Goal: Task Accomplishment & Management: Manage account settings

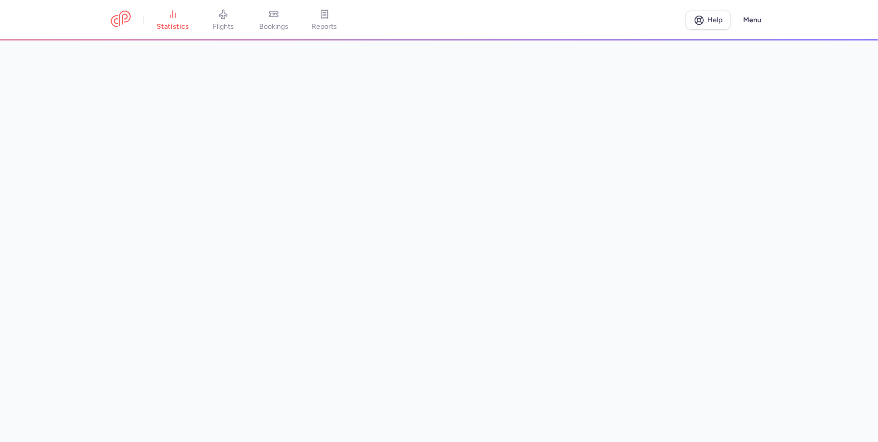
click at [225, 19] on link "flights" at bounding box center [223, 20] width 51 height 22
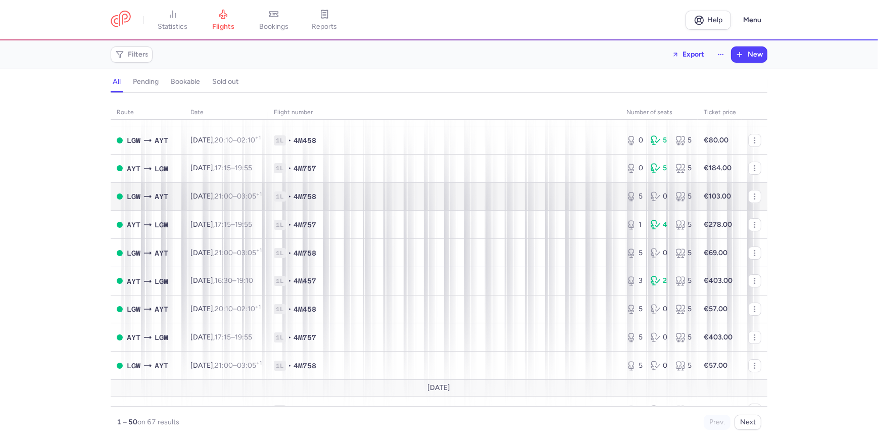
scroll to position [91, 0]
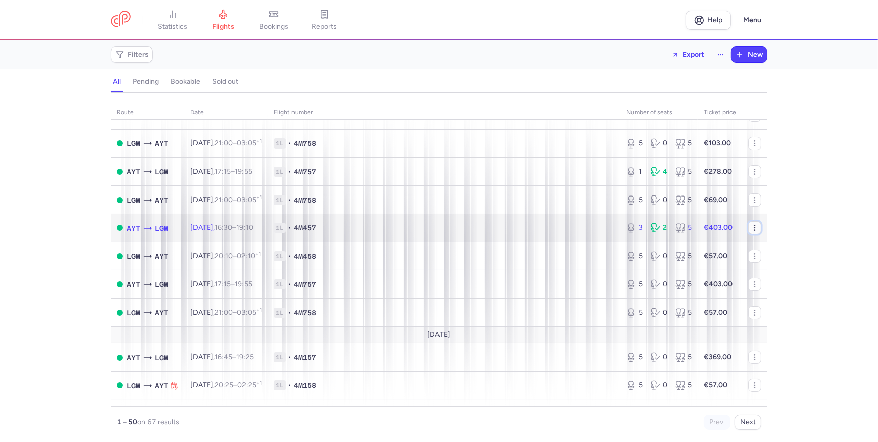
click at [751, 229] on icon "button" at bounding box center [755, 228] width 8 height 8
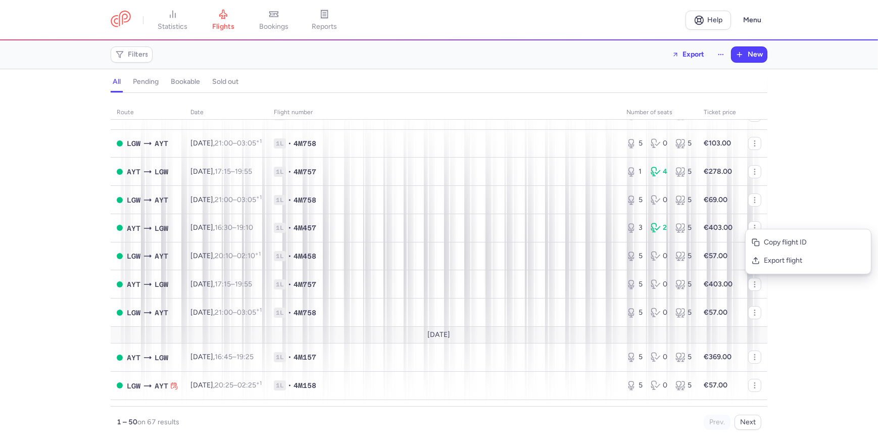
click at [802, 210] on div "route date Flight number number of seats Ticket price [DATE] AYT LGW [DATE] 16:…" at bounding box center [439, 270] width 878 height 343
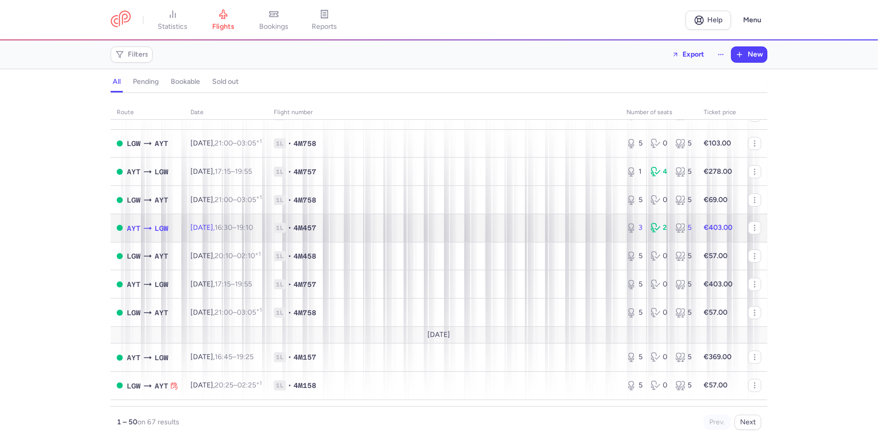
click at [623, 229] on div "3 2 5" at bounding box center [659, 228] width 73 height 18
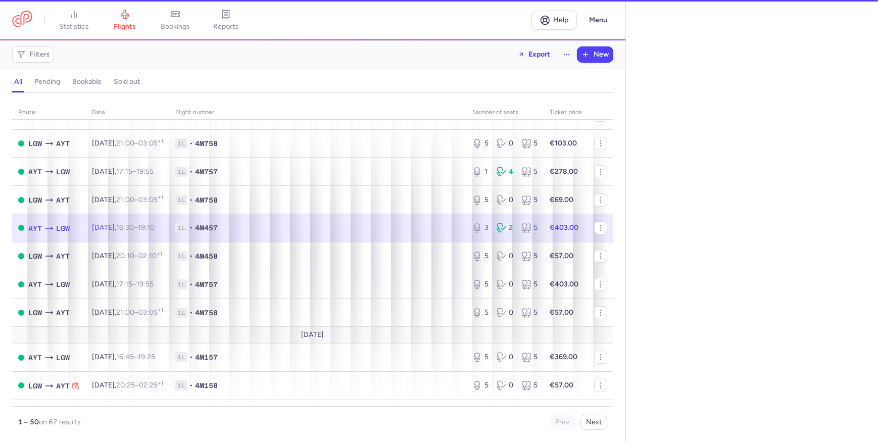
select select "days"
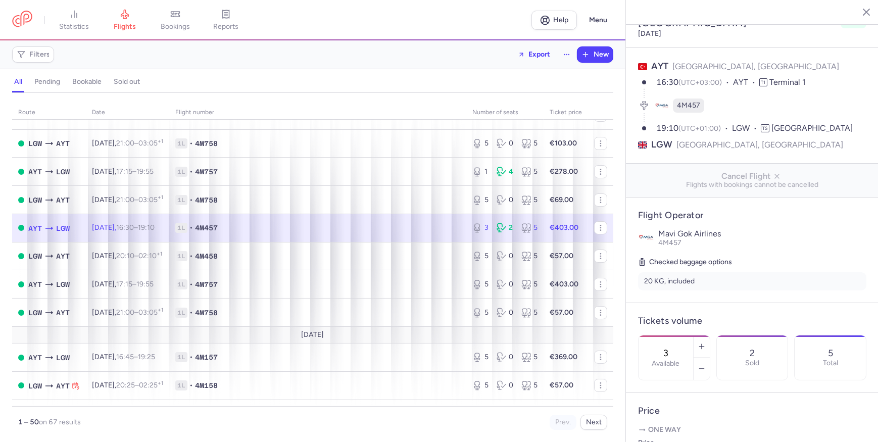
scroll to position [45, 0]
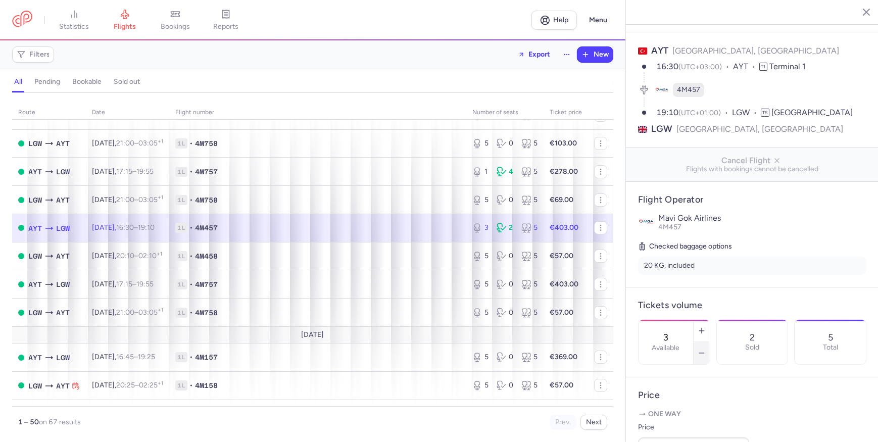
click at [710, 342] on button "button" at bounding box center [702, 353] width 16 height 22
type input "1"
click at [681, 420] on span "Save changes" at bounding box center [672, 422] width 50 height 9
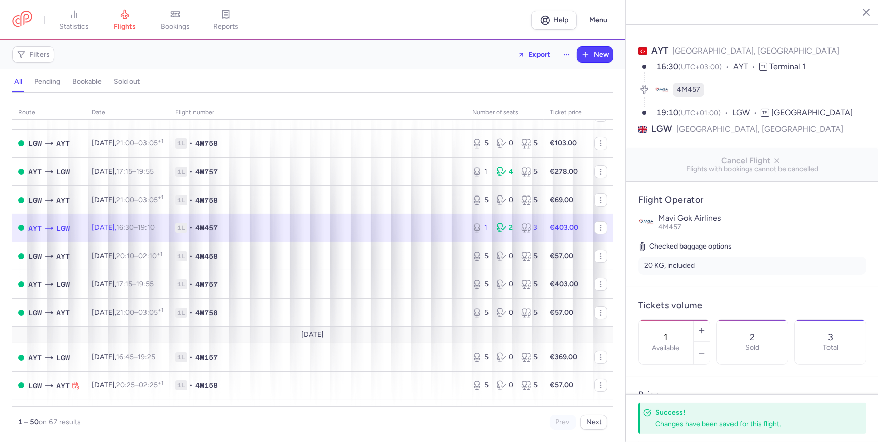
scroll to position [0, 0]
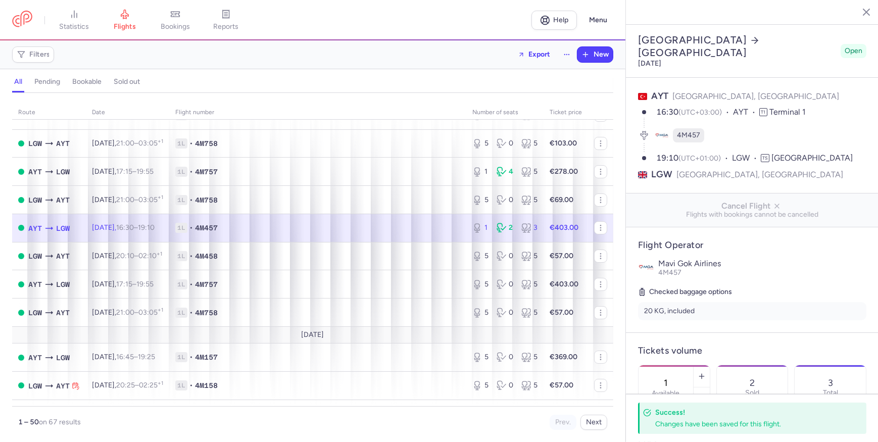
click at [856, 15] on icon "button" at bounding box center [859, 12] width 10 height 10
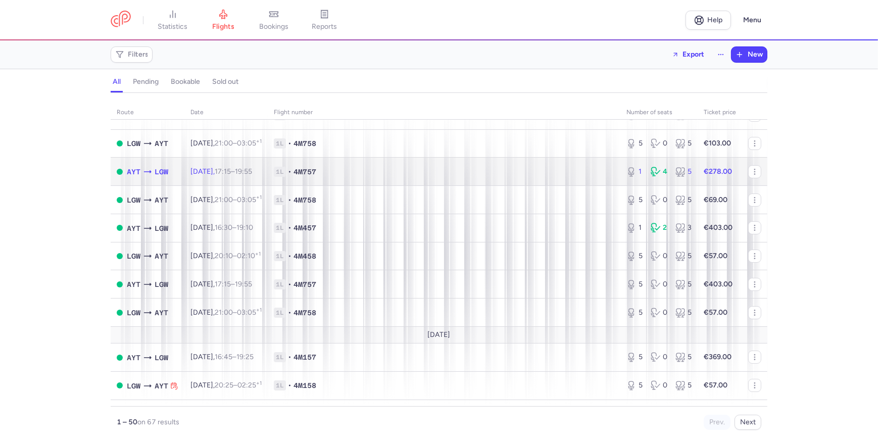
click at [600, 177] on span "1L • 4M757" at bounding box center [444, 172] width 341 height 10
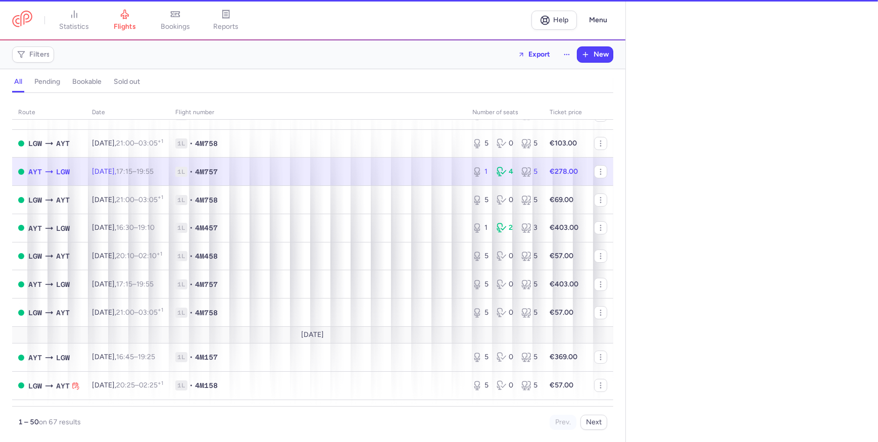
select select "days"
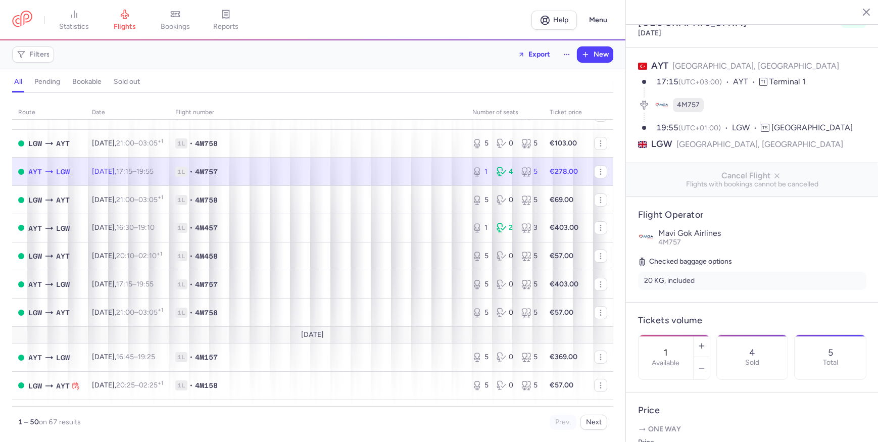
scroll to position [91, 0]
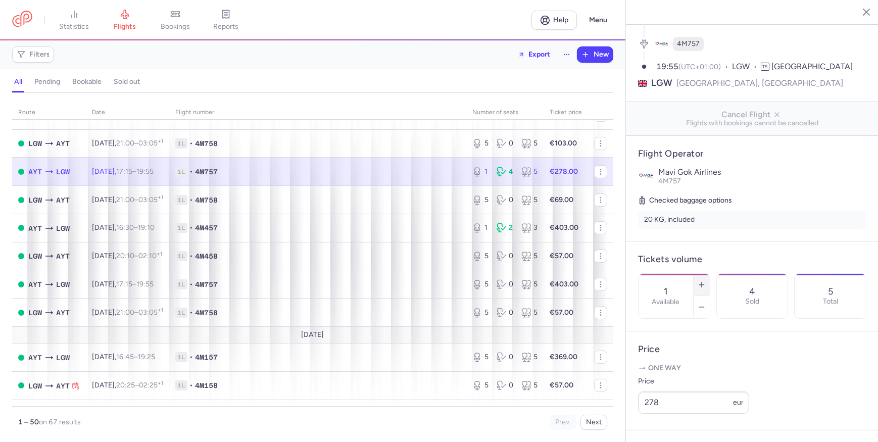
click at [704, 285] on line "button" at bounding box center [702, 285] width 5 height 0
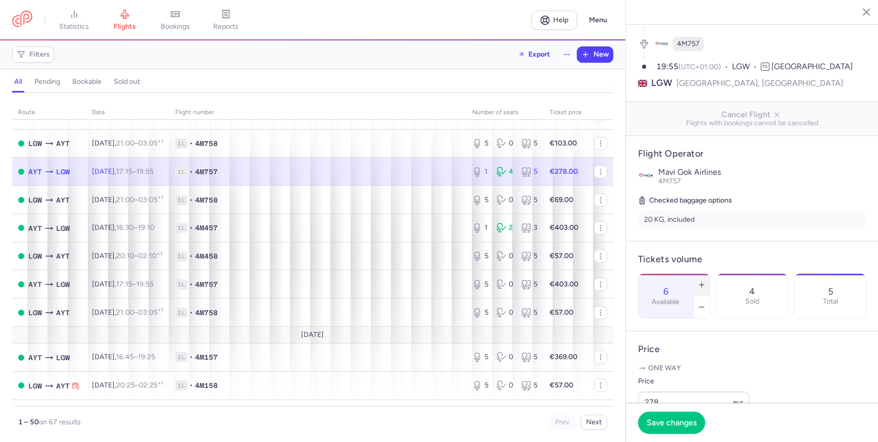
click at [704, 285] on line "button" at bounding box center [702, 285] width 5 height 0
type input "10"
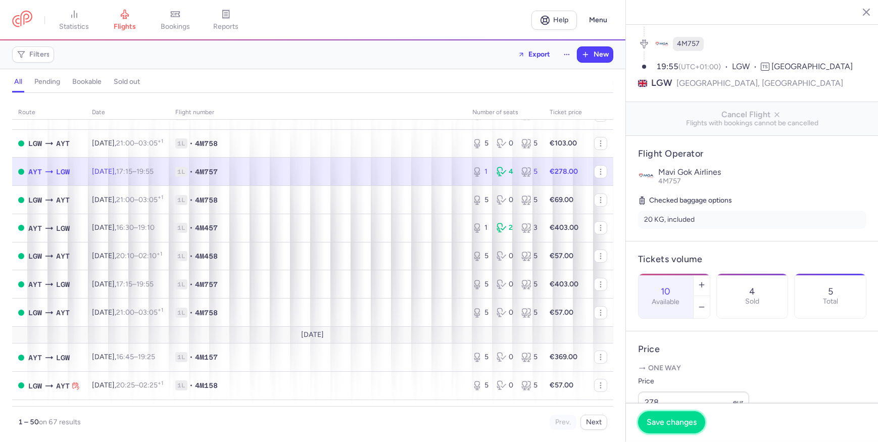
click at [681, 419] on span "Save changes" at bounding box center [672, 422] width 50 height 9
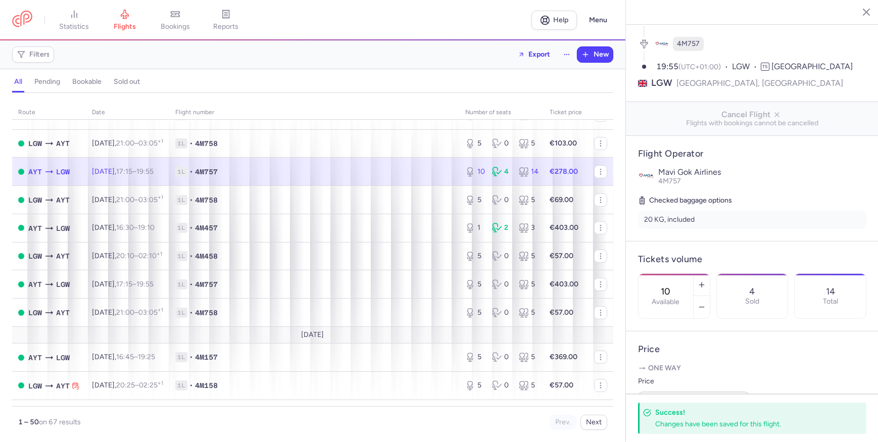
click at [860, 14] on icon "button" at bounding box center [859, 12] width 10 height 10
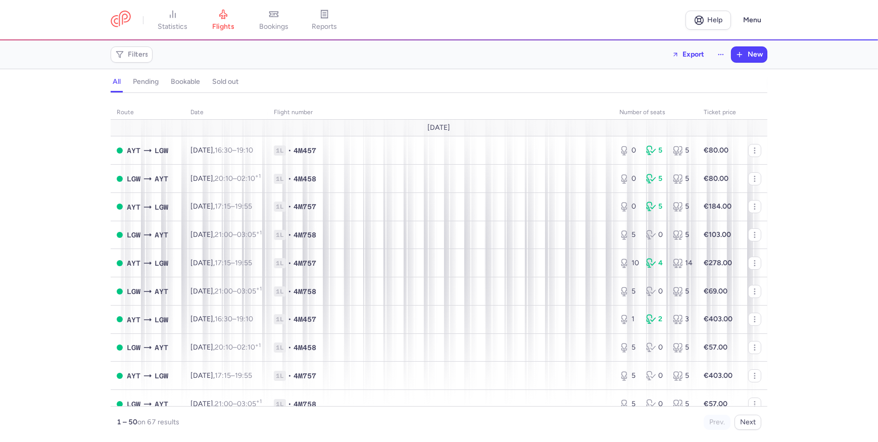
click at [855, 138] on div "route date Flight number number of seats Ticket price [DATE] AYT LGW [DATE] 16:…" at bounding box center [439, 270] width 878 height 343
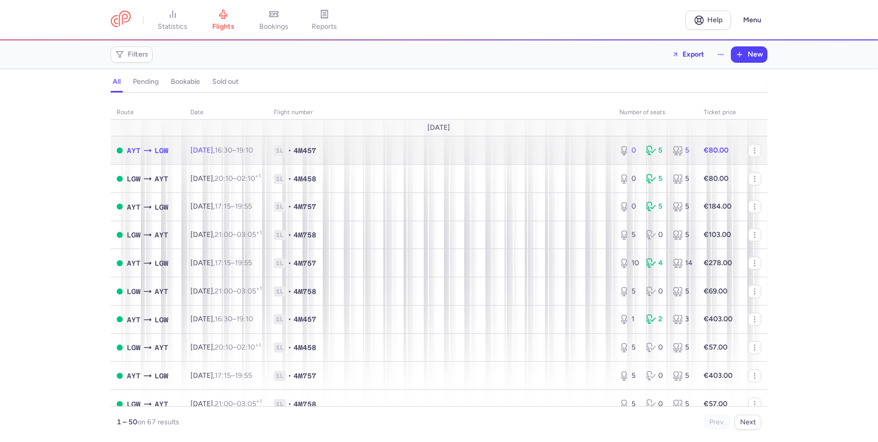
click at [708, 147] on strong "€80.00" at bounding box center [716, 150] width 25 height 9
click at [508, 158] on td "1L • 4M457" at bounding box center [441, 150] width 346 height 28
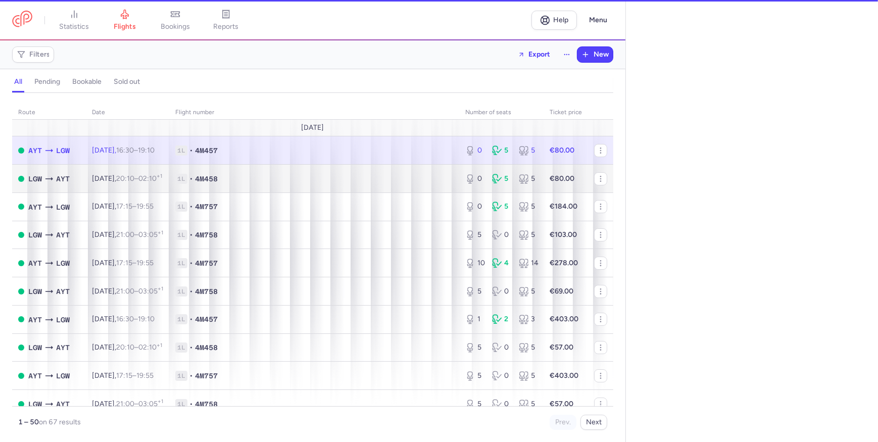
select select "days"
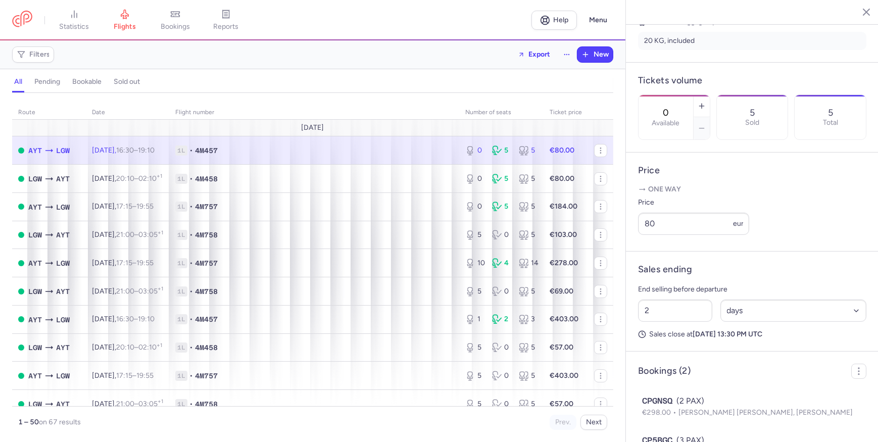
scroll to position [275, 0]
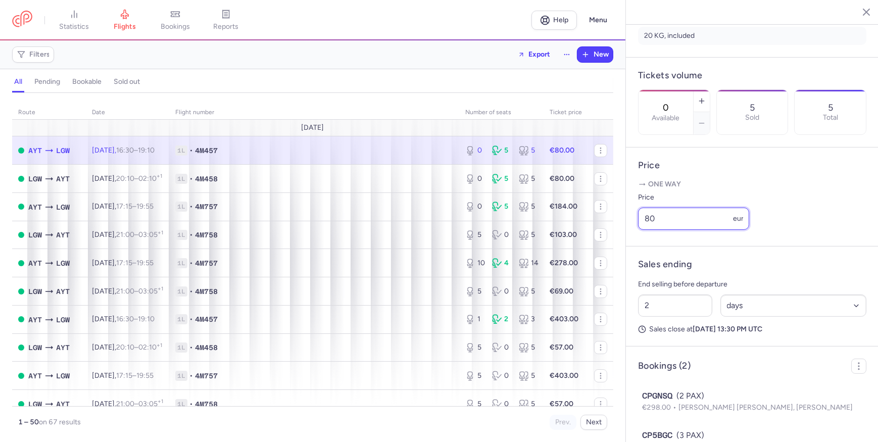
drag, startPoint x: 685, startPoint y: 234, endPoint x: 670, endPoint y: 236, distance: 15.3
click at [683, 230] on input "80" at bounding box center [693, 219] width 111 height 22
drag, startPoint x: 670, startPoint y: 236, endPoint x: 443, endPoint y: 269, distance: 228.8
click at [443, 269] on div "statistics flights bookings reports Help Menu Filters Export New all pending bo…" at bounding box center [439, 221] width 878 height 442
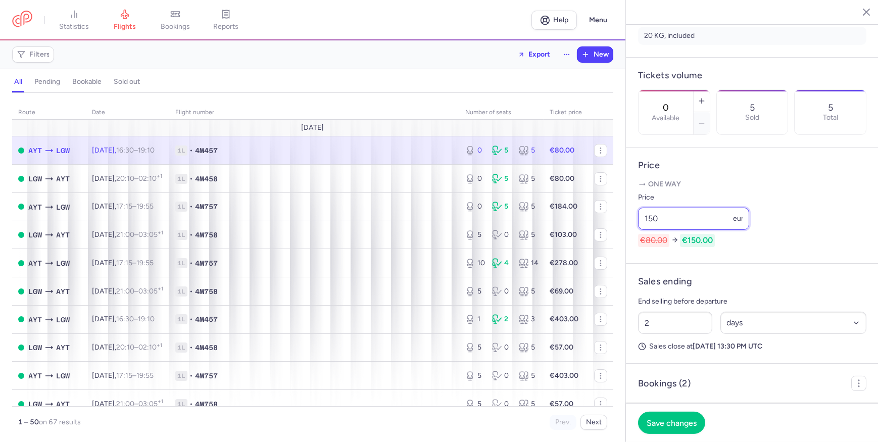
scroll to position [137, 0]
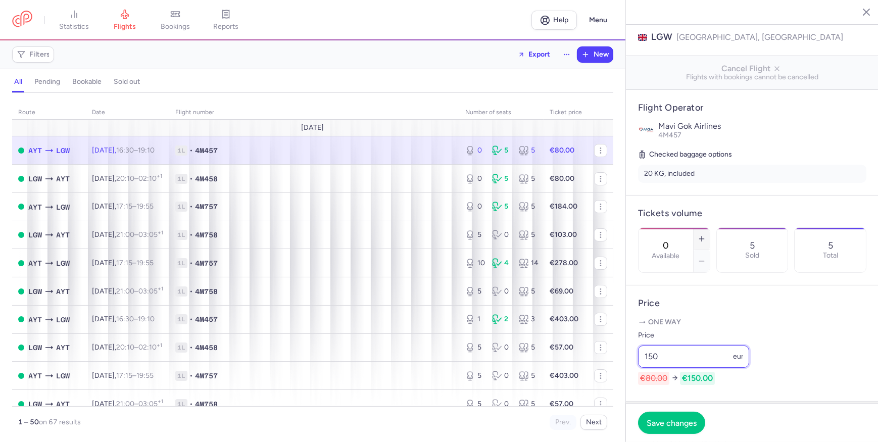
type input "150"
click at [706, 235] on icon "button" at bounding box center [702, 239] width 8 height 8
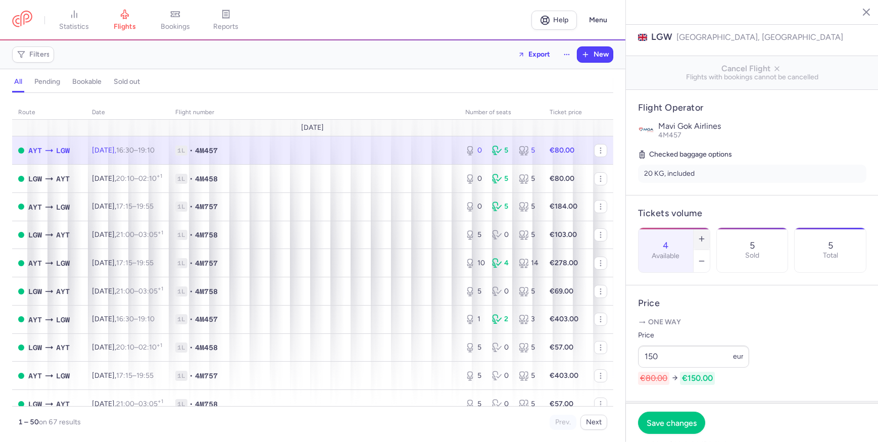
click at [710, 228] on button "button" at bounding box center [702, 239] width 16 height 22
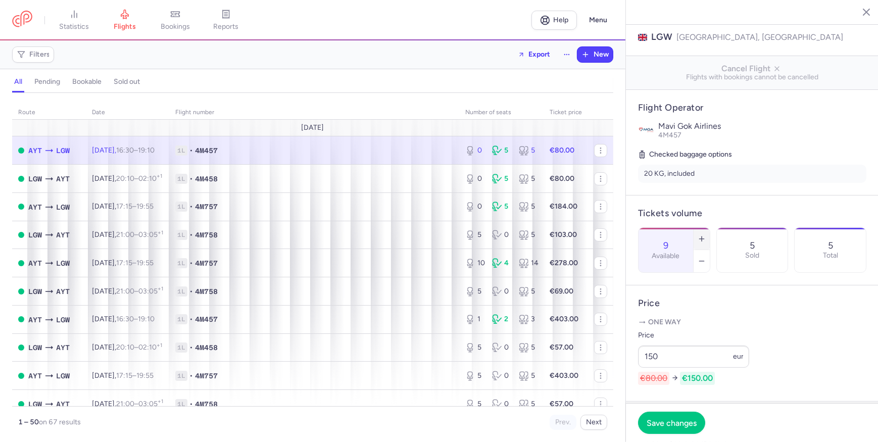
click at [710, 228] on button "button" at bounding box center [702, 239] width 16 height 22
type input "10"
click at [680, 423] on span "Save changes" at bounding box center [672, 422] width 50 height 9
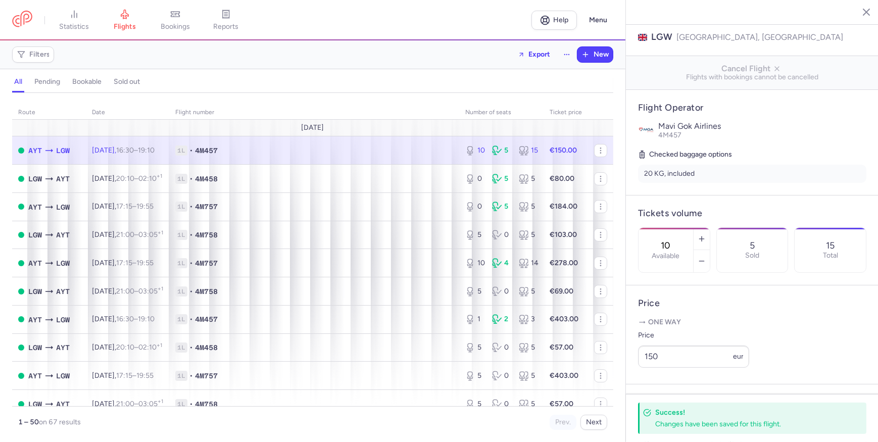
click at [857, 9] on line "button" at bounding box center [859, 11] width 5 height 5
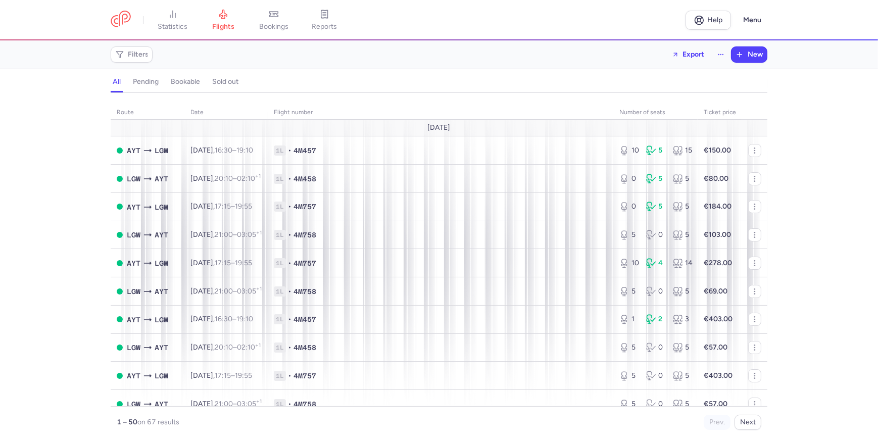
click at [815, 151] on div "route date Flight number number of seats Ticket price [DATE] AYT LGW [DATE] 16:…" at bounding box center [439, 270] width 878 height 343
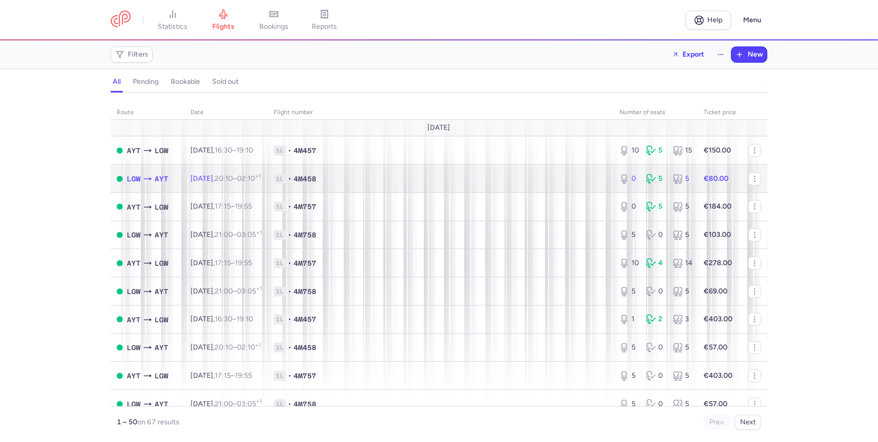
click at [603, 183] on td "1L • 4M458" at bounding box center [441, 179] width 346 height 28
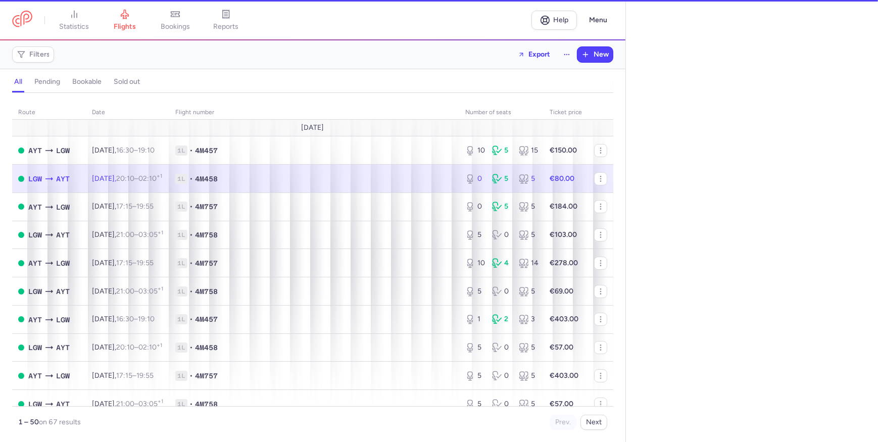
select select "days"
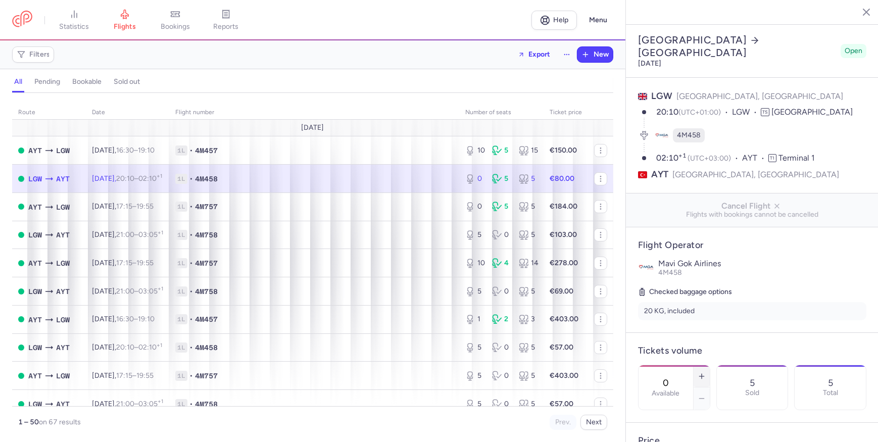
click at [706, 373] on icon "button" at bounding box center [702, 377] width 8 height 8
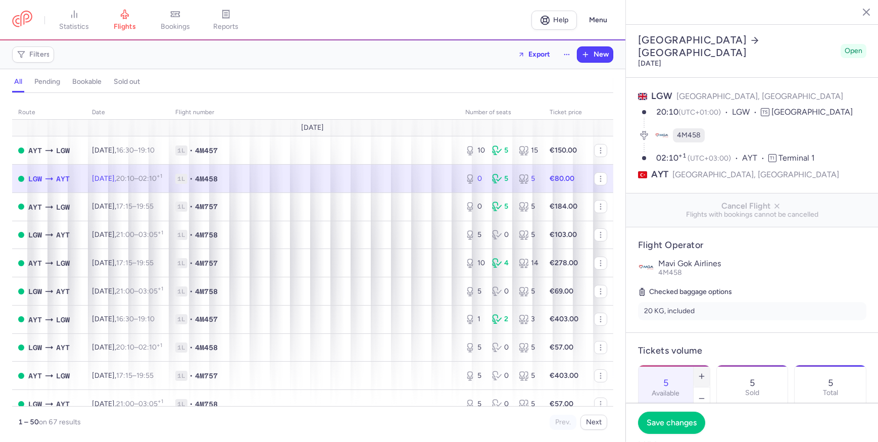
click at [706, 373] on icon "button" at bounding box center [702, 377] width 8 height 8
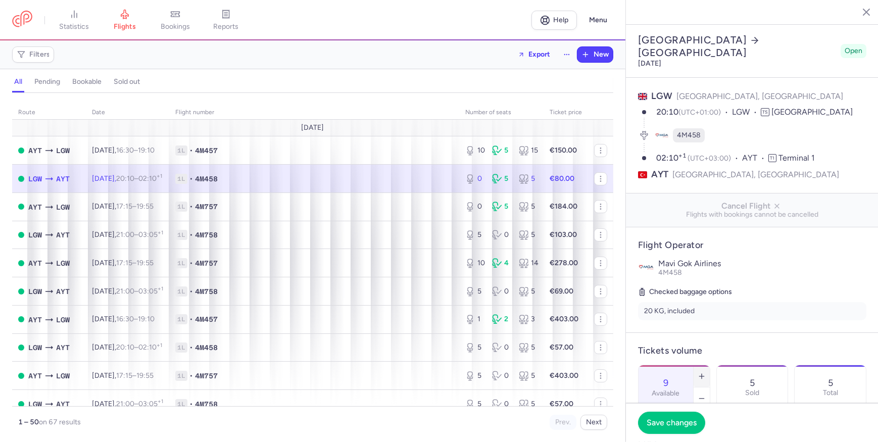
type input "10"
click at [668, 427] on span "Save changes" at bounding box center [672, 422] width 50 height 9
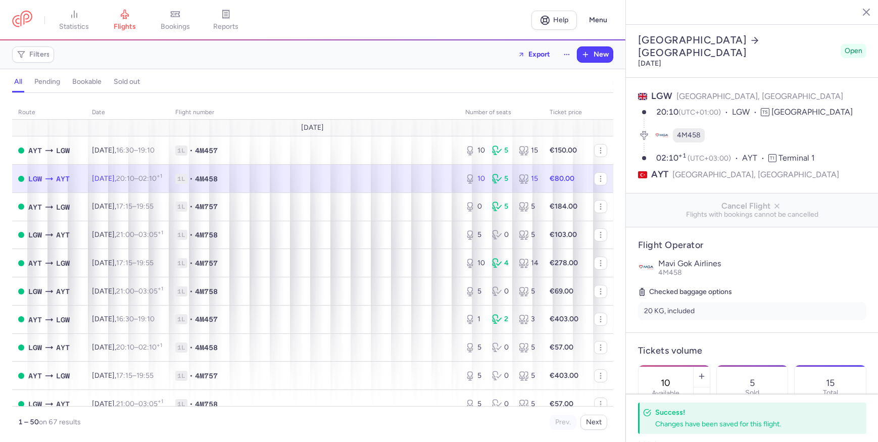
click at [859, 11] on line "button" at bounding box center [859, 11] width 5 height 5
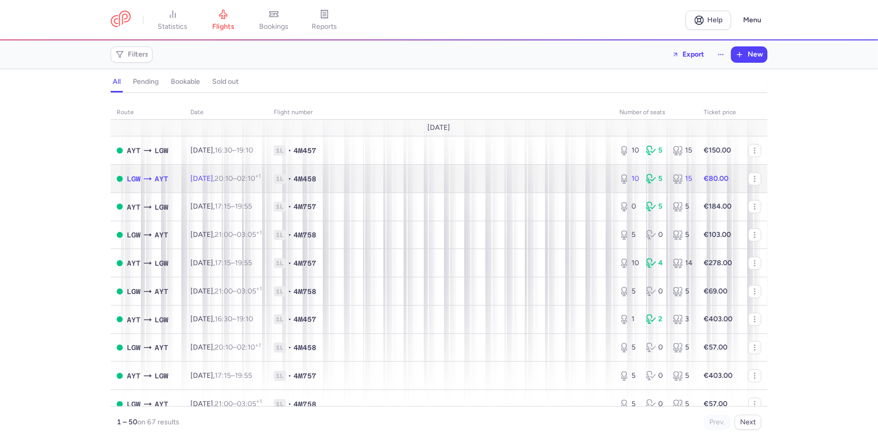
click at [405, 182] on span "1L • 4M458" at bounding box center [441, 179] width 334 height 10
select select "days"
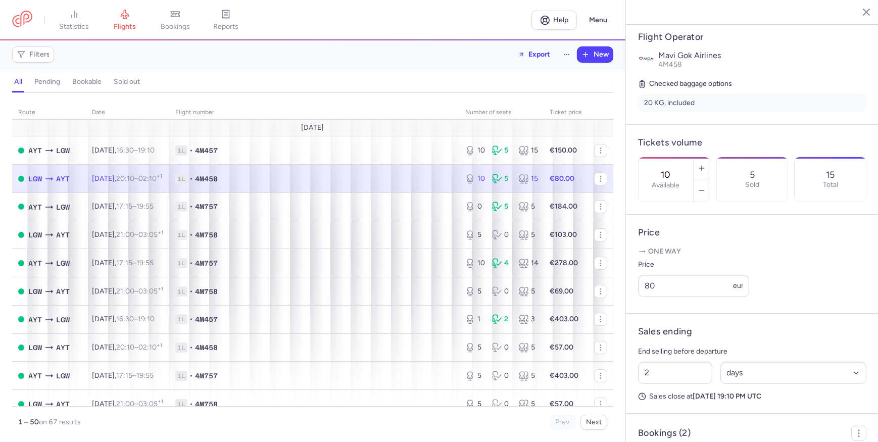
scroll to position [229, 0]
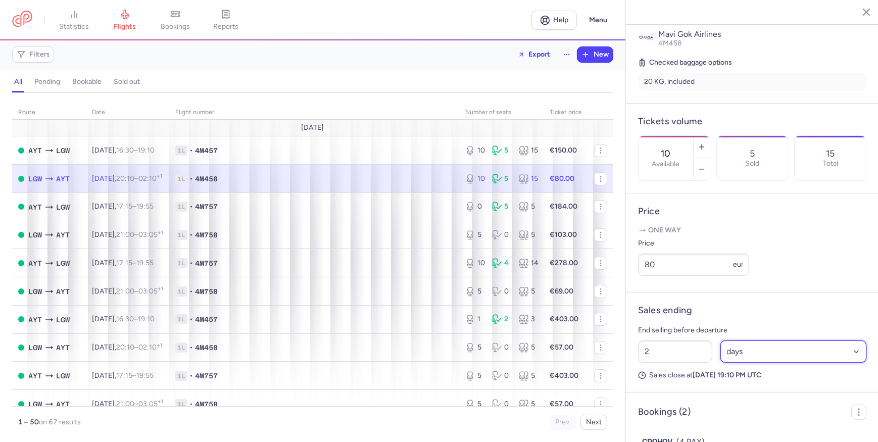
click at [768, 363] on select "Select an option hours days" at bounding box center [794, 352] width 147 height 22
click at [684, 363] on input "2" at bounding box center [675, 352] width 74 height 22
drag, startPoint x: 682, startPoint y: 365, endPoint x: 628, endPoint y: 366, distance: 54.1
click at [628, 366] on article "Sales ending End selling before departure 2 Select an option hours days Sales c…" at bounding box center [752, 343] width 253 height 100
click at [661, 421] on span "Save changes" at bounding box center [672, 422] width 50 height 9
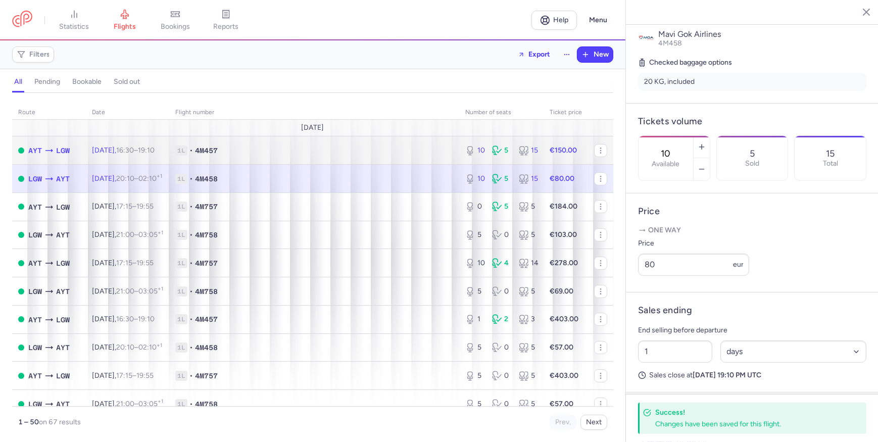
click at [434, 155] on span "1L • 4M457" at bounding box center [314, 151] width 278 height 10
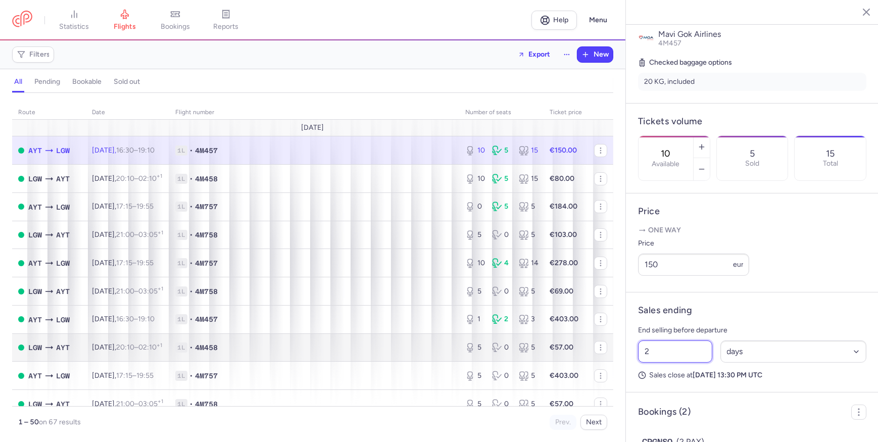
drag, startPoint x: 667, startPoint y: 364, endPoint x: 591, endPoint y: 361, distance: 75.4
click at [591, 361] on div "statistics flights bookings reports Help Menu Filters Export New all pending bo…" at bounding box center [439, 221] width 878 height 442
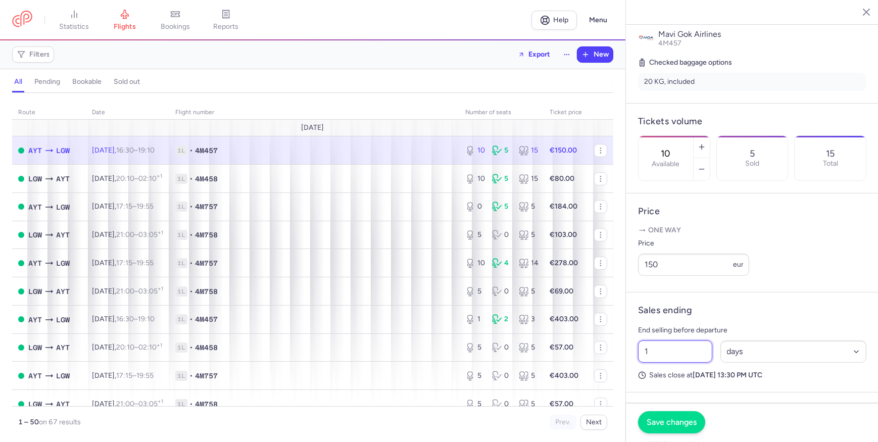
type input "1"
click at [687, 426] on span "Save changes" at bounding box center [672, 422] width 50 height 9
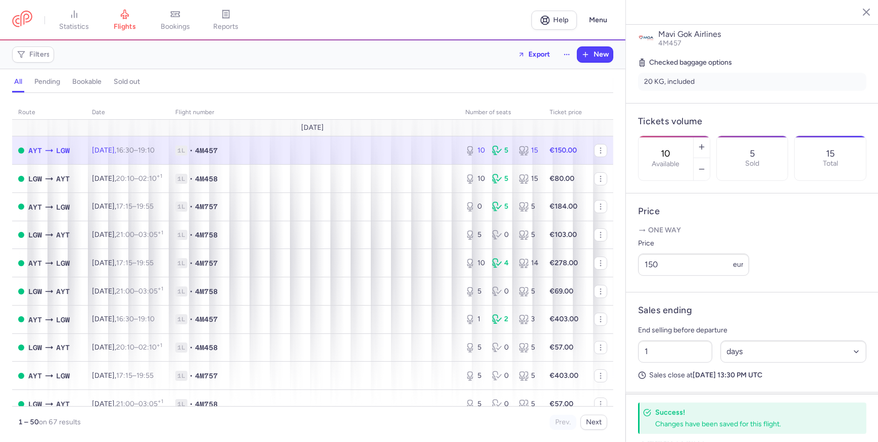
click at [855, 7] on icon "button" at bounding box center [859, 12] width 10 height 10
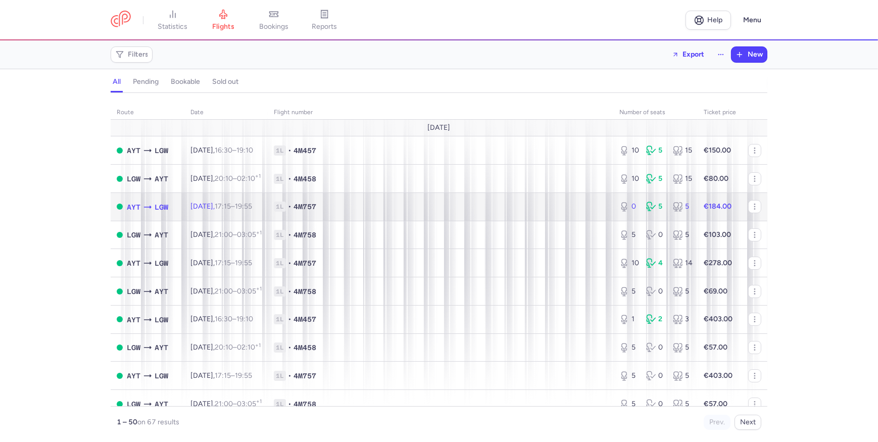
click at [508, 213] on td "1L • 4M757" at bounding box center [441, 207] width 346 height 28
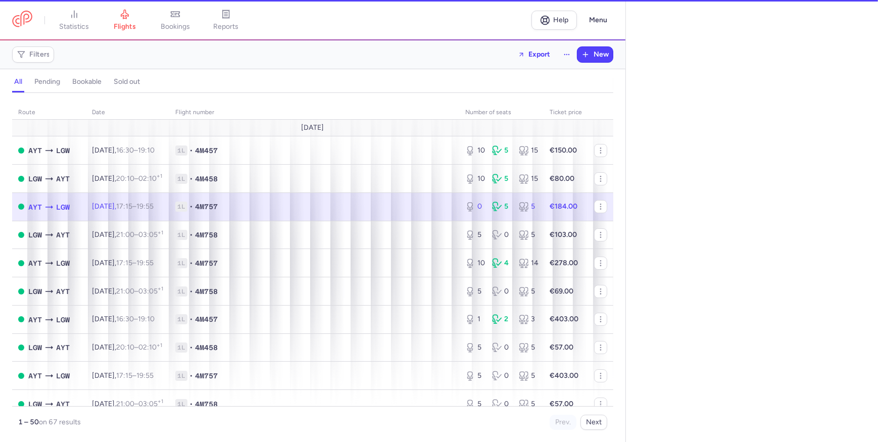
select select "days"
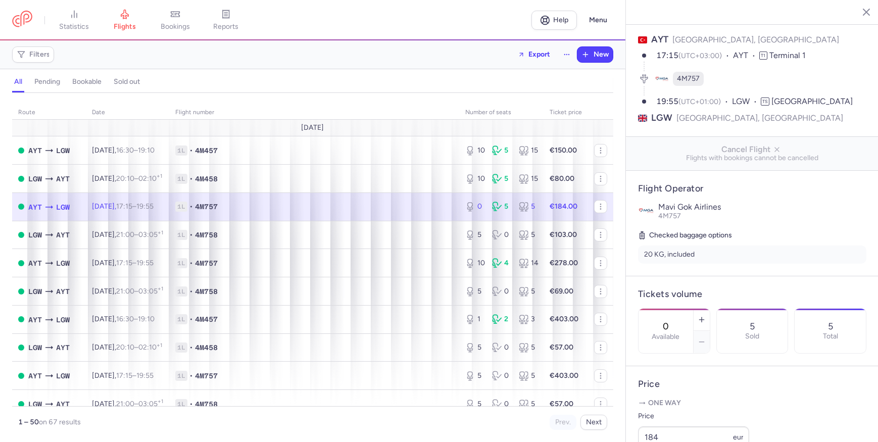
scroll to position [137, 0]
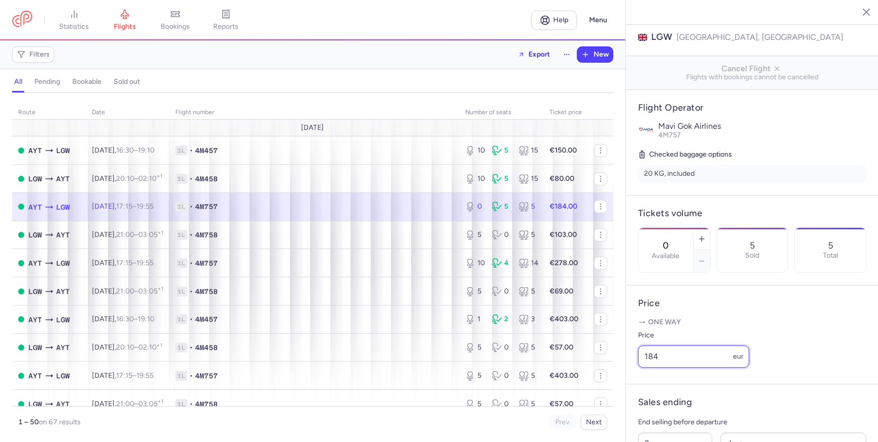
drag, startPoint x: 527, startPoint y: 401, endPoint x: 392, endPoint y: 417, distance: 135.9
click at [393, 417] on div "statistics flights bookings reports Help Menu Filters Export New all pending bo…" at bounding box center [439, 221] width 878 height 442
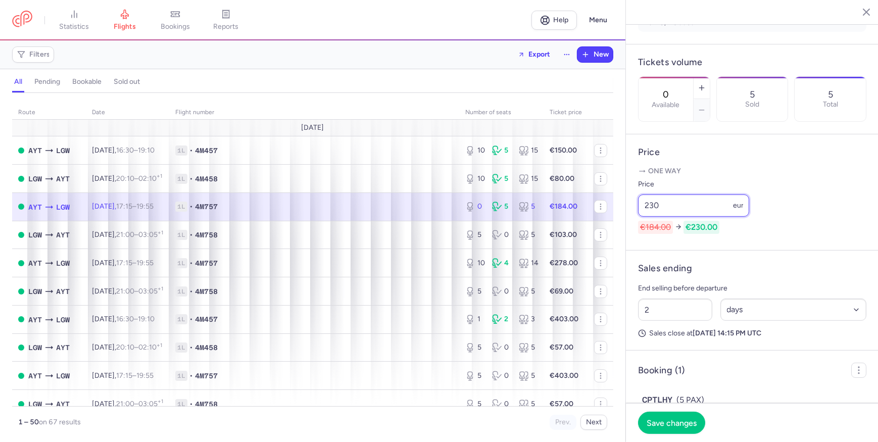
scroll to position [336, 0]
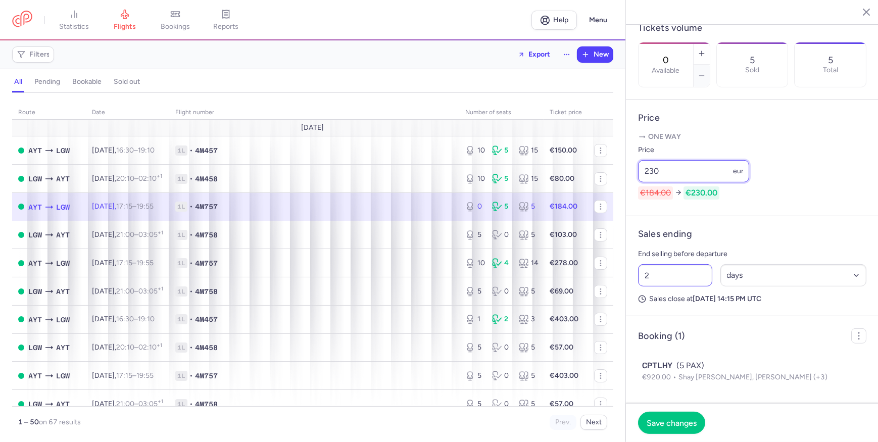
type input "230"
drag, startPoint x: 661, startPoint y: 287, endPoint x: 618, endPoint y: 284, distance: 43.0
click at [618, 284] on div "statistics flights bookings reports Help Menu Filters Export New all pending bo…" at bounding box center [439, 221] width 878 height 442
type input "1"
click at [673, 426] on span "Save changes" at bounding box center [672, 422] width 50 height 9
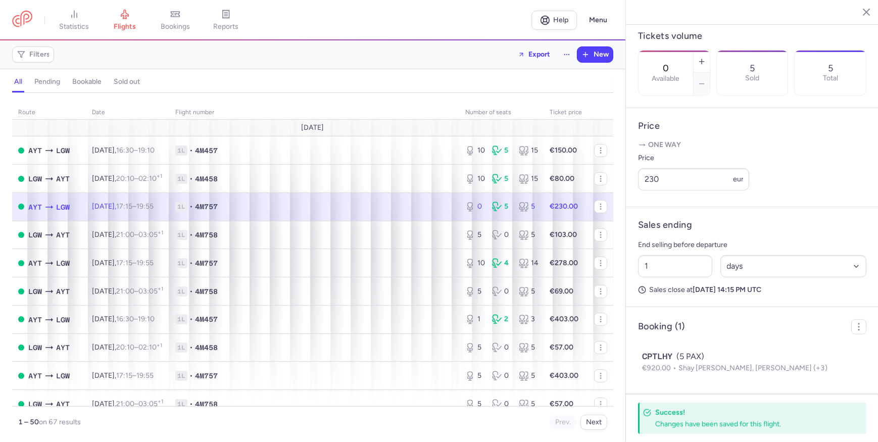
scroll to position [307, 0]
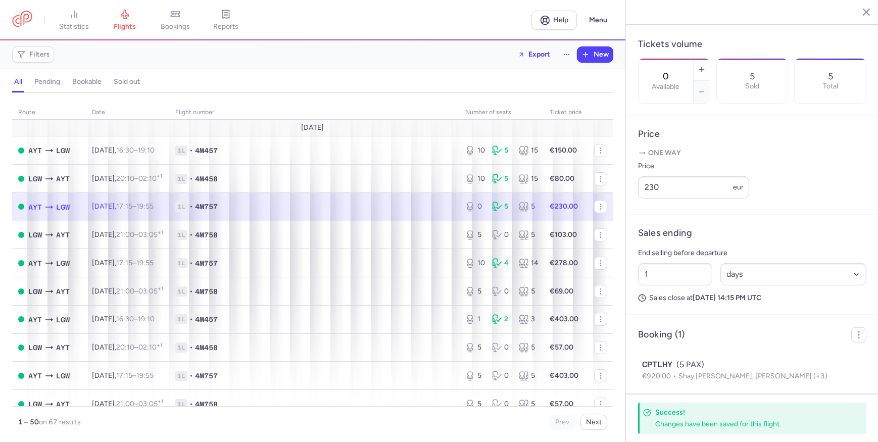
click at [857, 12] on icon "button" at bounding box center [859, 12] width 10 height 10
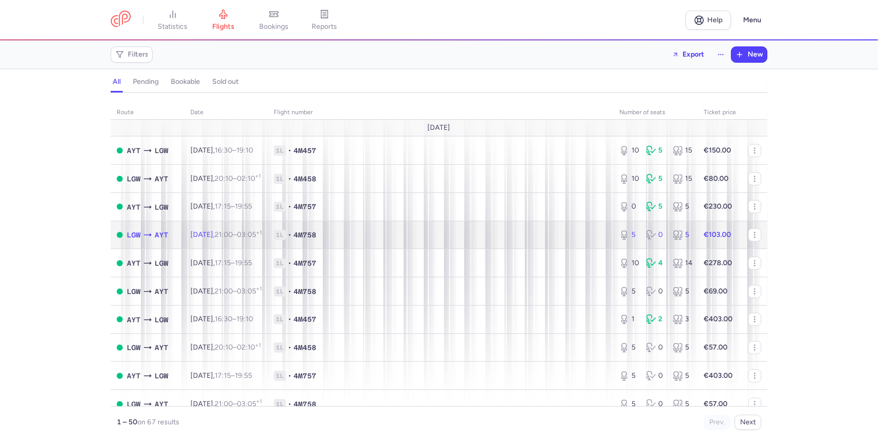
click at [579, 229] on td "1L • 4M758" at bounding box center [441, 235] width 346 height 28
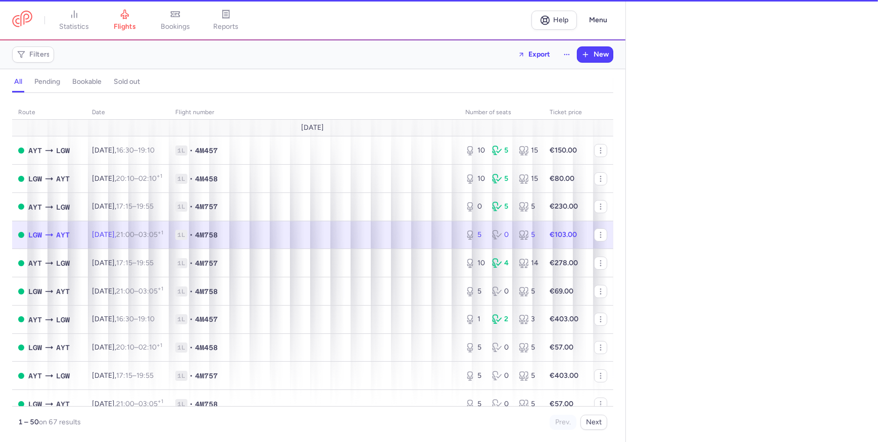
select select "days"
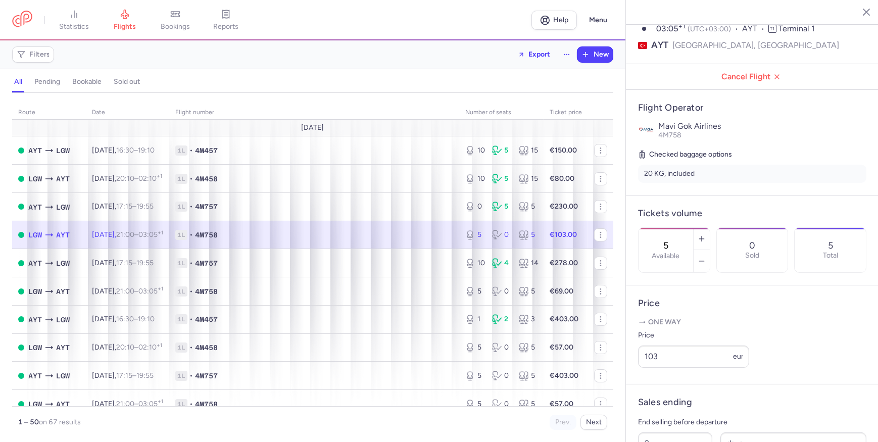
scroll to position [183, 0]
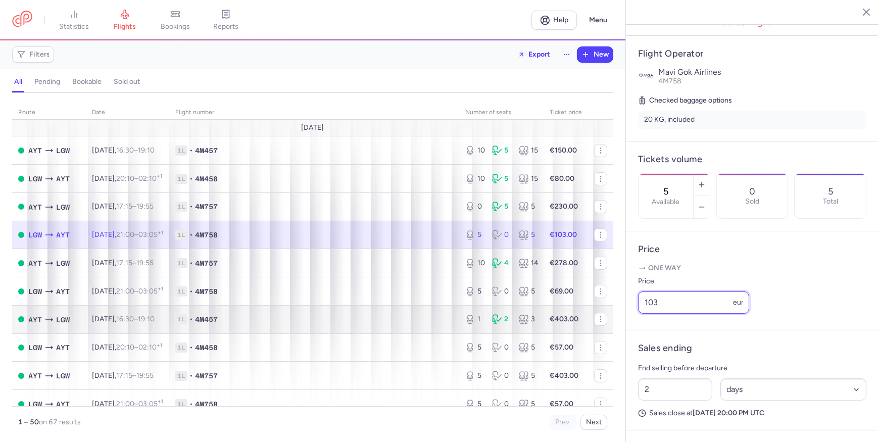
drag, startPoint x: 698, startPoint y: 321, endPoint x: 480, endPoint y: 334, distance: 218.2
click at [490, 334] on div "statistics flights bookings reports Help Menu Filters Export New all pending bo…" at bounding box center [439, 221] width 878 height 442
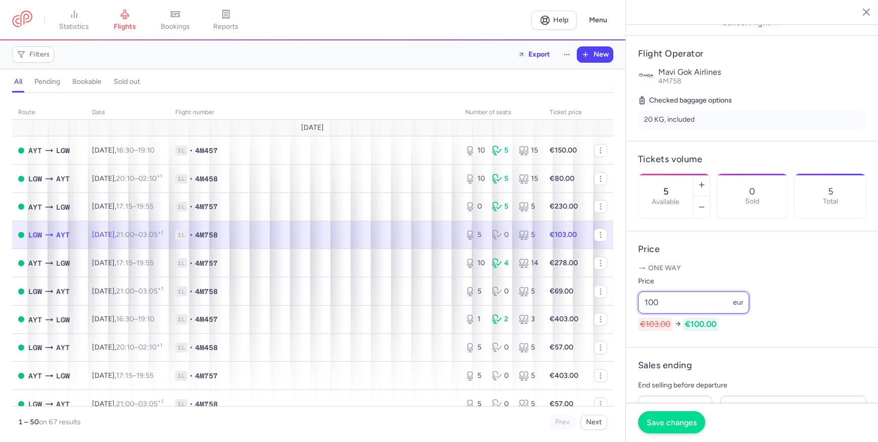
type input "100"
click at [654, 421] on span "Save changes" at bounding box center [672, 422] width 50 height 9
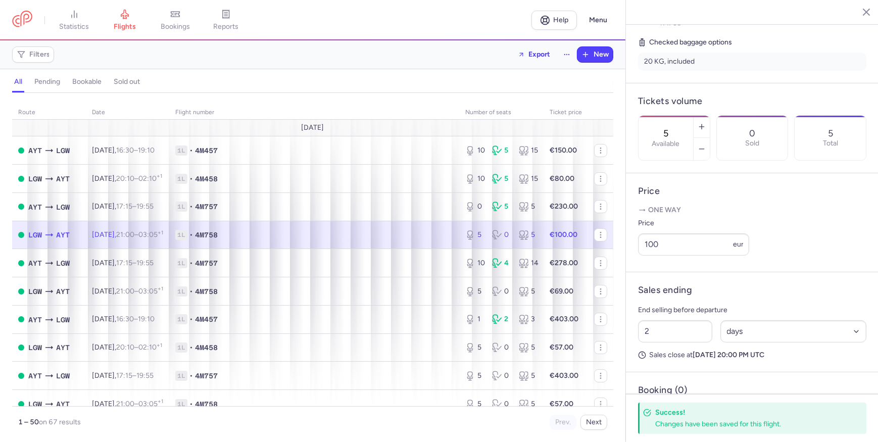
scroll to position [301, 0]
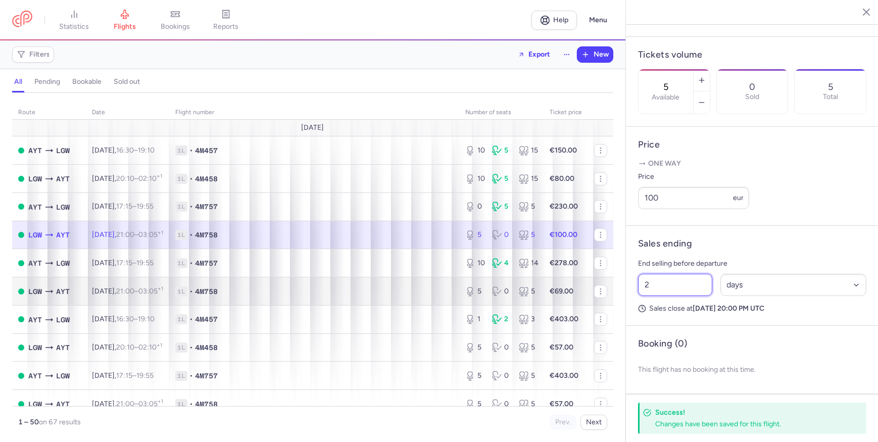
drag, startPoint x: 659, startPoint y: 291, endPoint x: 544, endPoint y: 293, distance: 114.2
click at [573, 293] on div "statistics flights bookings reports Help Menu Filters Export New all pending bo…" at bounding box center [439, 221] width 878 height 442
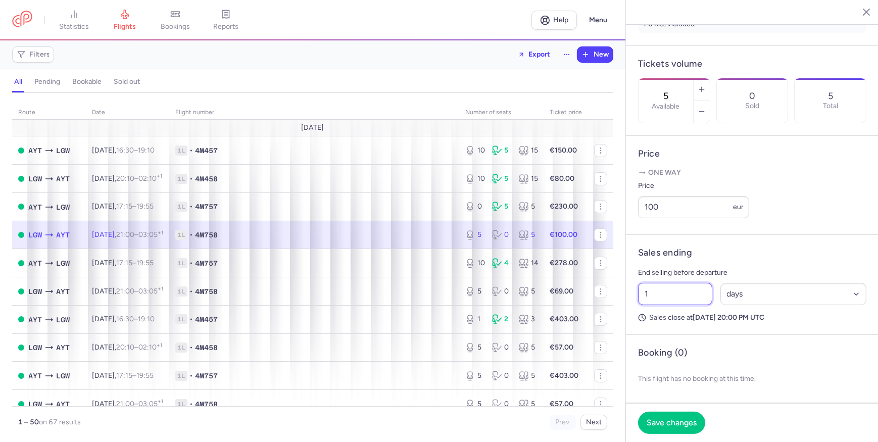
scroll to position [292, 0]
type input "1"
click at [679, 422] on span "Save changes" at bounding box center [672, 422] width 50 height 9
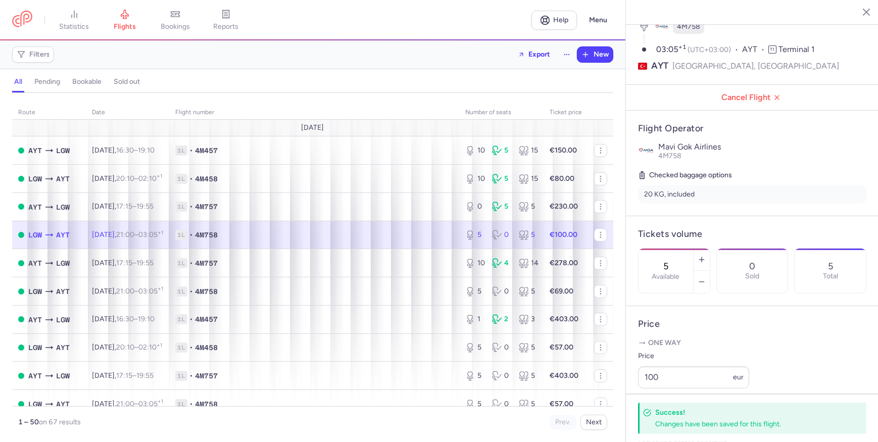
scroll to position [0, 0]
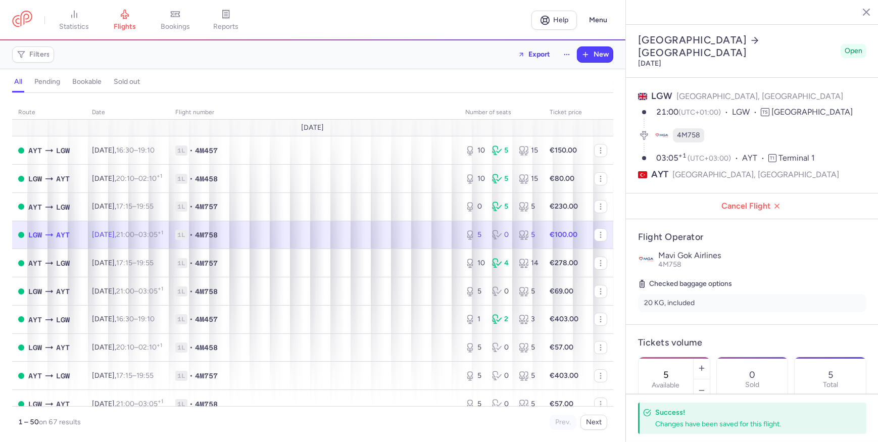
click at [865, 6] on button "button" at bounding box center [859, 11] width 15 height 15
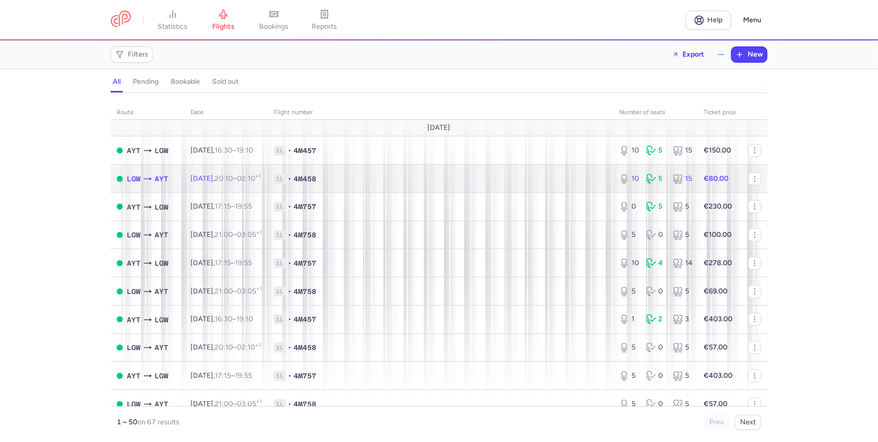
click at [576, 182] on span "1L • 4M458" at bounding box center [441, 179] width 334 height 10
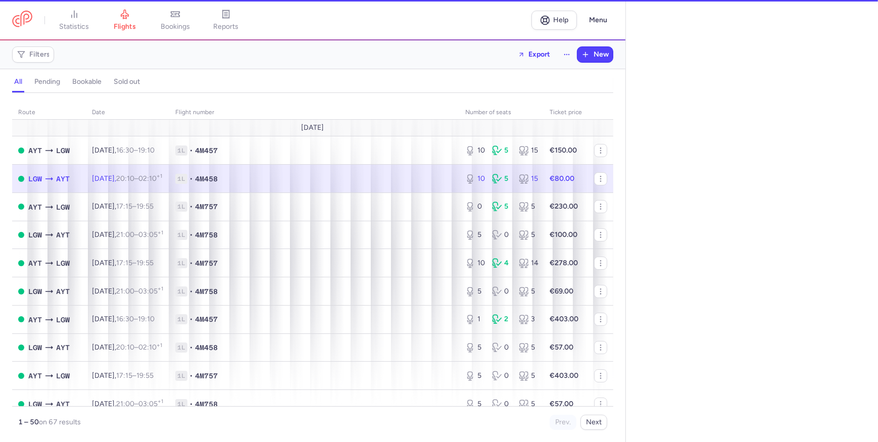
select select "days"
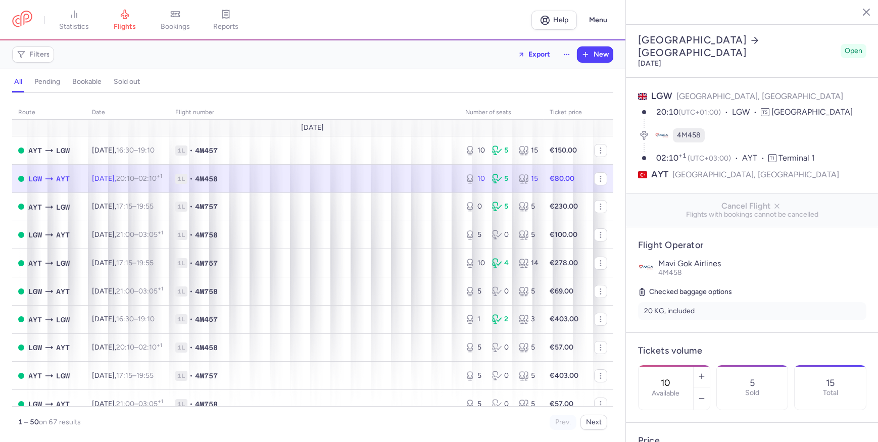
drag, startPoint x: 855, startPoint y: 8, endPoint x: 771, endPoint y: 64, distance: 101.6
click at [856, 8] on icon "button" at bounding box center [859, 12] width 10 height 10
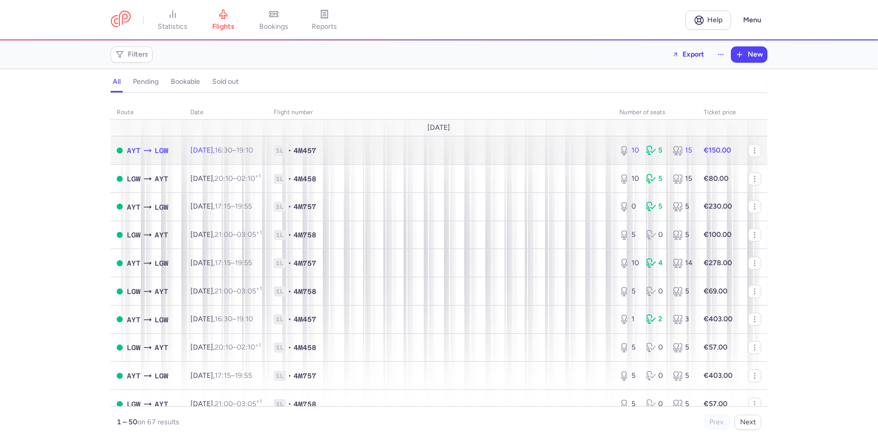
click at [531, 162] on td "1L • 4M457" at bounding box center [441, 150] width 346 height 28
select select "days"
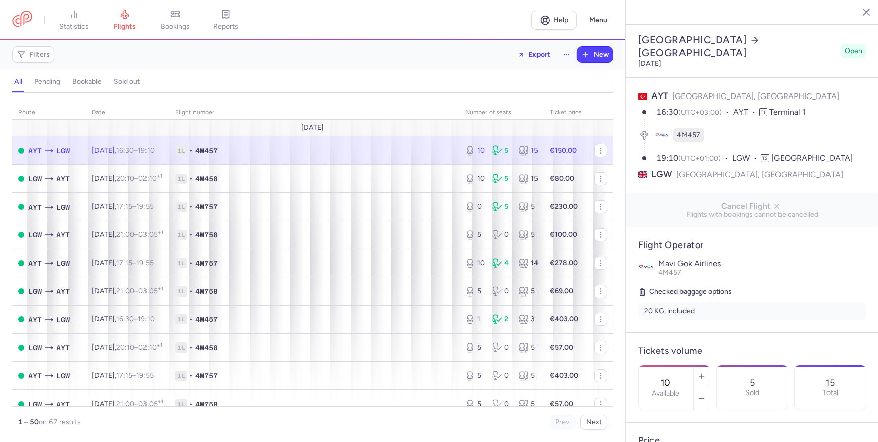
click at [866, 11] on button "button" at bounding box center [859, 11] width 15 height 15
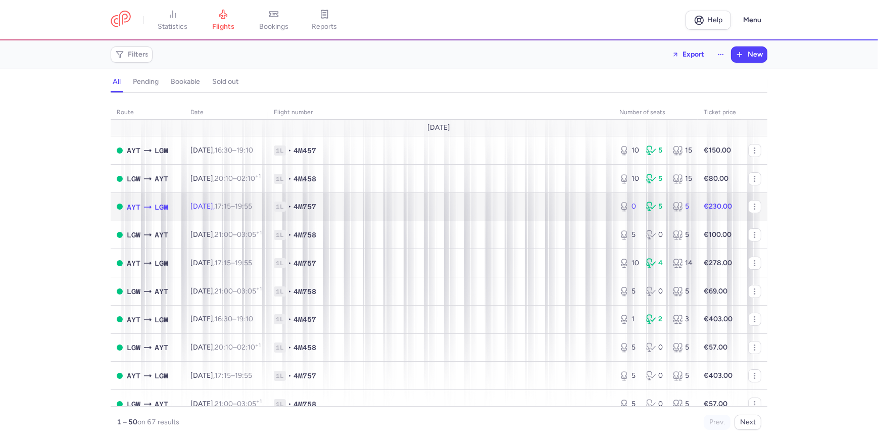
click at [482, 212] on td "1L • 4M757" at bounding box center [441, 207] width 346 height 28
select select "days"
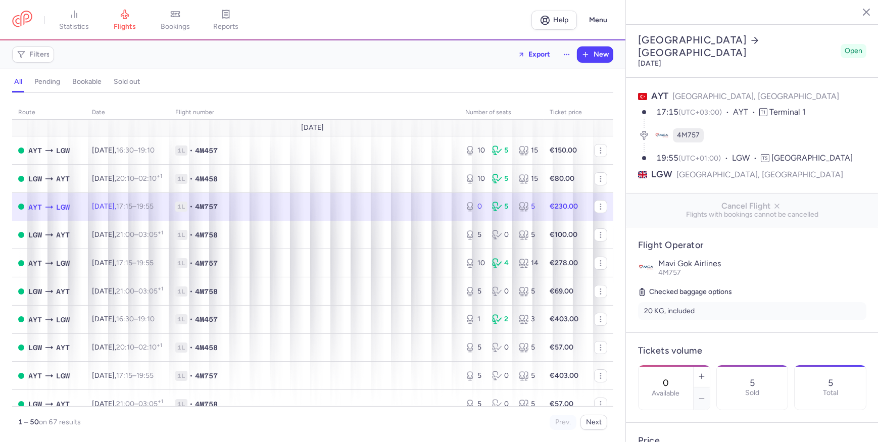
drag, startPoint x: 857, startPoint y: 0, endPoint x: 674, endPoint y: 43, distance: 187.6
click at [668, 78] on section "AYT [GEOGRAPHIC_DATA], [GEOGRAPHIC_DATA] 17:15 (UTC+03:00) AYT T1 Terminal 1 4M…" at bounding box center [752, 135] width 253 height 115
click at [858, 13] on line "button" at bounding box center [859, 11] width 5 height 5
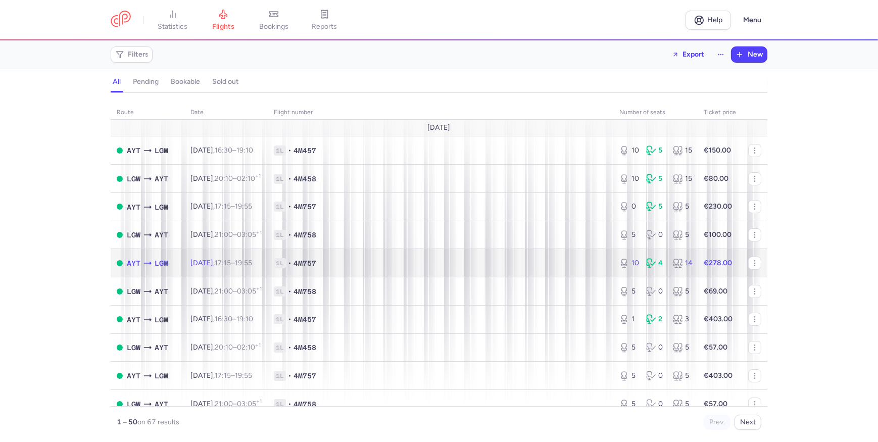
click at [409, 261] on span "1L • 4M757" at bounding box center [441, 263] width 334 height 10
select select "days"
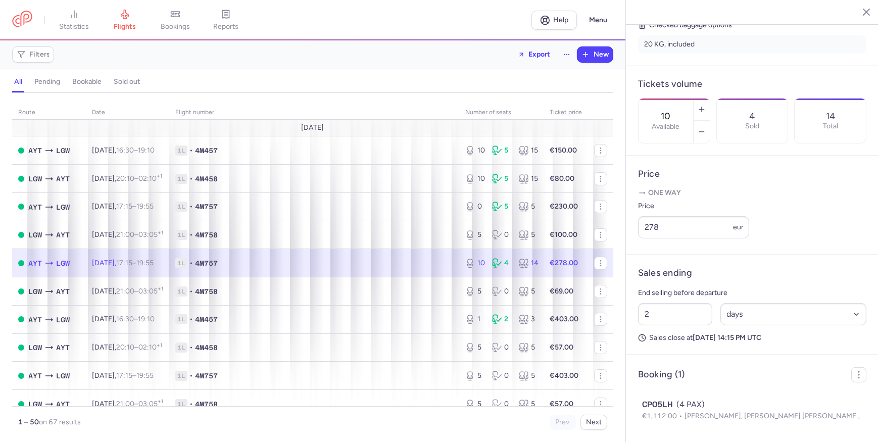
scroll to position [275, 0]
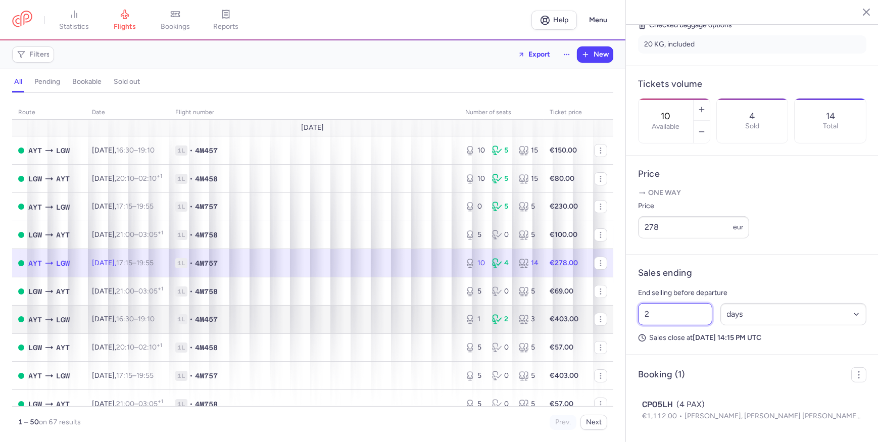
drag, startPoint x: 690, startPoint y: 311, endPoint x: 556, endPoint y: 326, distance: 135.2
click at [556, 326] on div "statistics flights bookings reports Help Menu Filters Export New all pending bo…" at bounding box center [439, 221] width 878 height 442
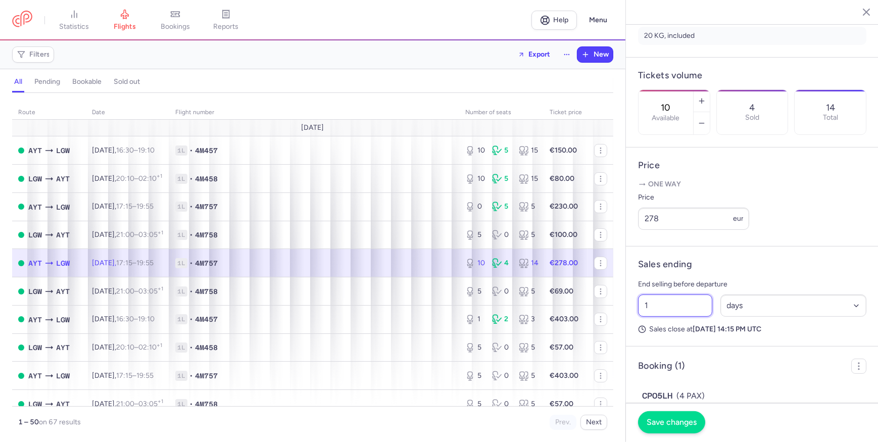
type input "1"
click at [690, 421] on span "Save changes" at bounding box center [672, 422] width 50 height 9
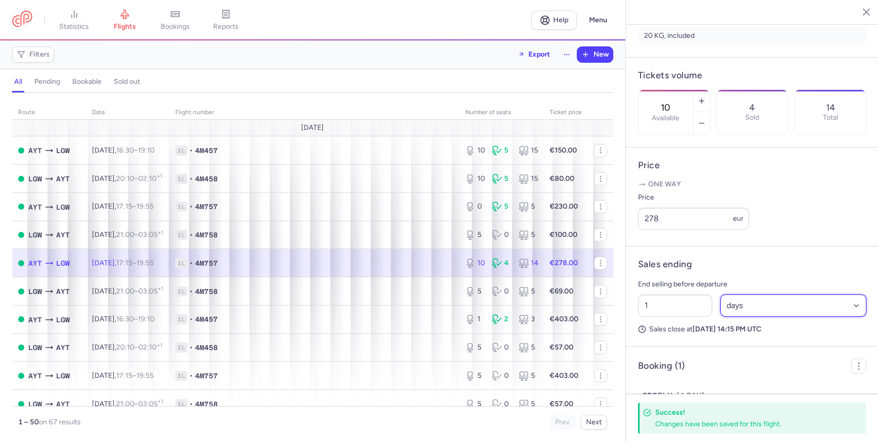
click at [747, 317] on select "Select an option hours days" at bounding box center [794, 306] width 147 height 22
click at [762, 270] on header "Sales ending" at bounding box center [752, 265] width 228 height 12
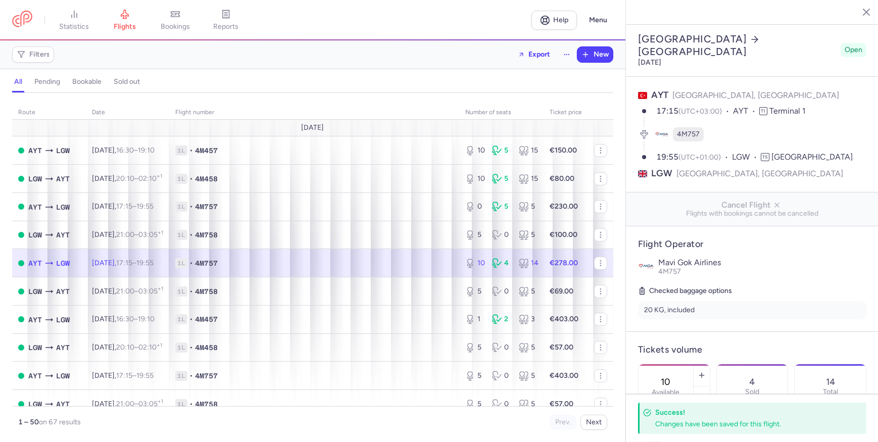
scroll to position [0, 0]
click at [857, 13] on icon "button" at bounding box center [859, 12] width 10 height 10
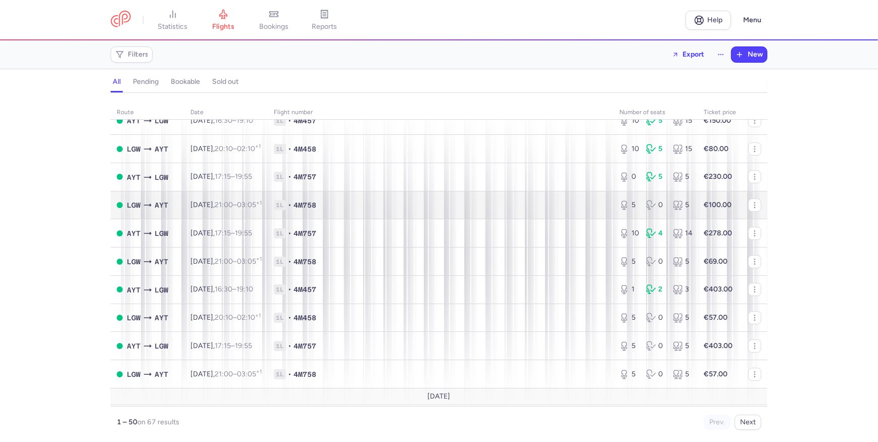
scroll to position [45, 0]
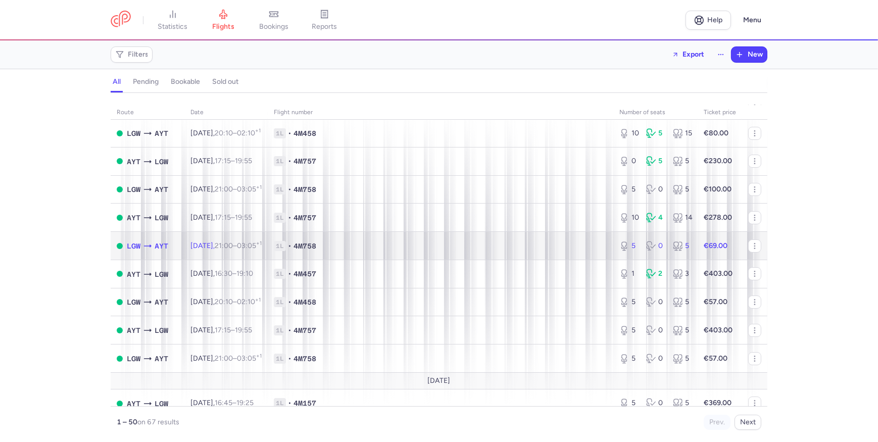
click at [529, 251] on span "1L • 4M758" at bounding box center [441, 246] width 334 height 10
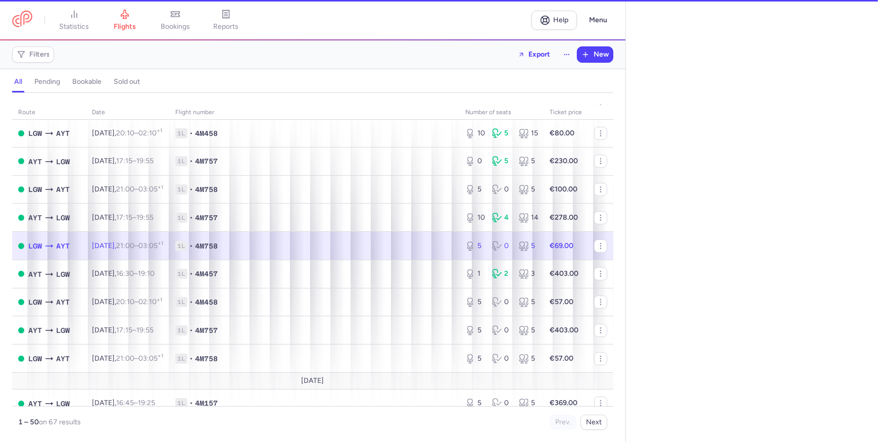
select select "days"
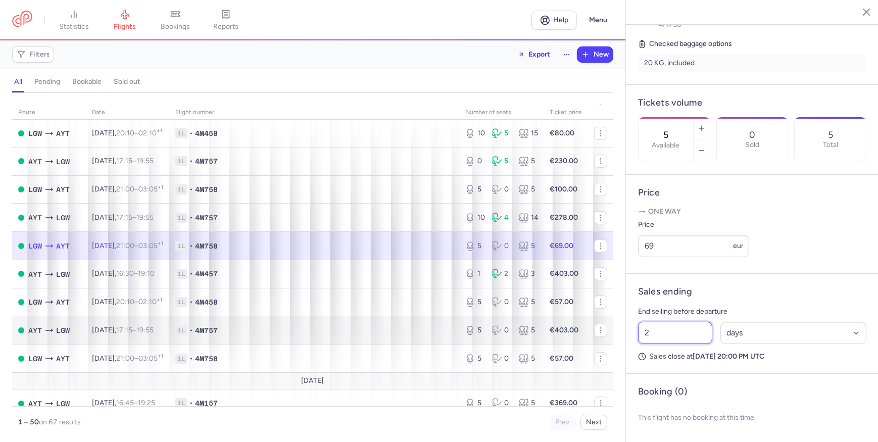
drag, startPoint x: 681, startPoint y: 331, endPoint x: 586, endPoint y: 341, distance: 96.1
click at [586, 341] on div "statistics flights bookings reports Help Menu Filters Export New all pending bo…" at bounding box center [439, 221] width 878 height 442
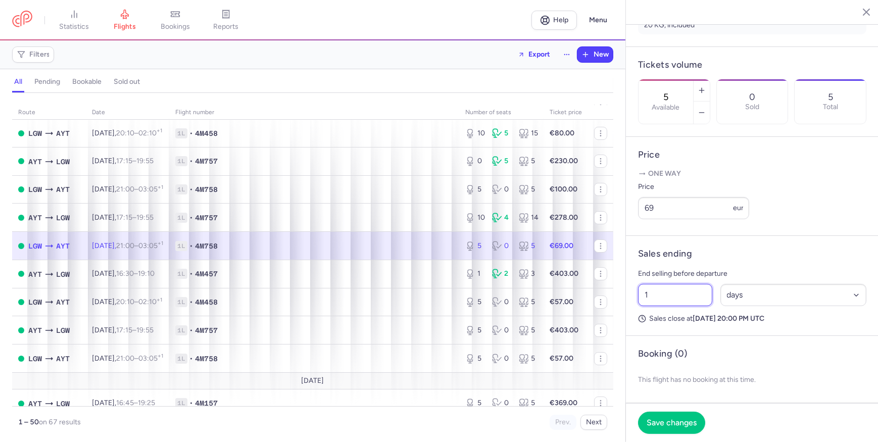
scroll to position [292, 0]
type input "1"
click at [687, 421] on span "Save changes" at bounding box center [672, 422] width 50 height 9
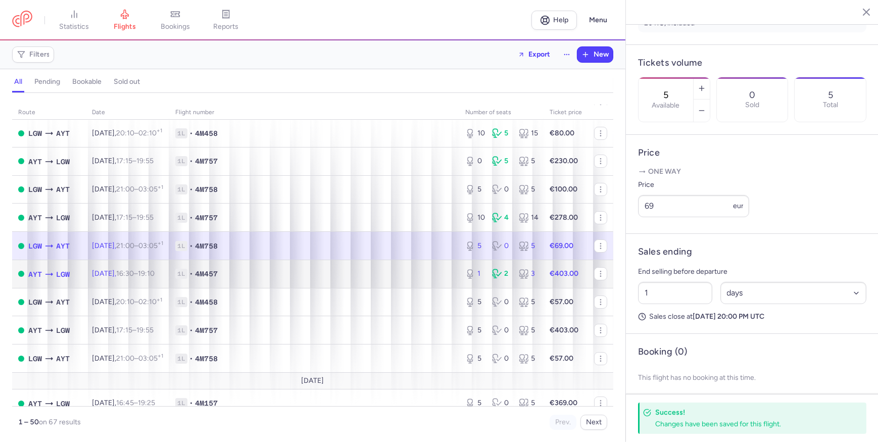
click at [410, 279] on span "1L • 4M457" at bounding box center [314, 274] width 278 height 10
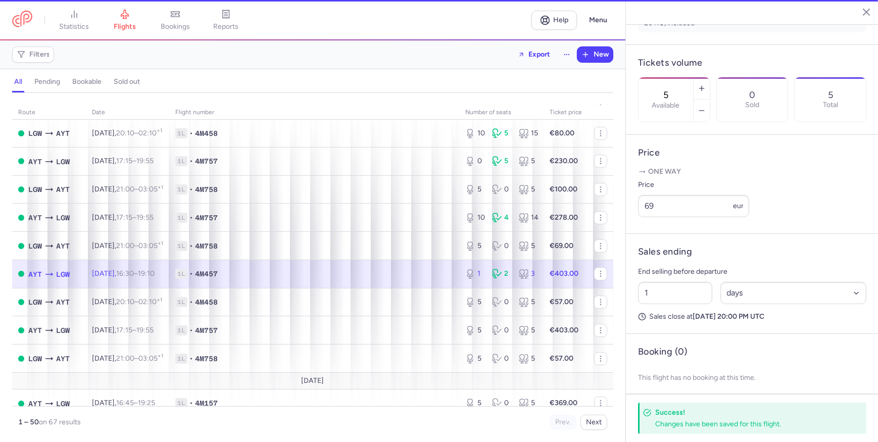
type input "1"
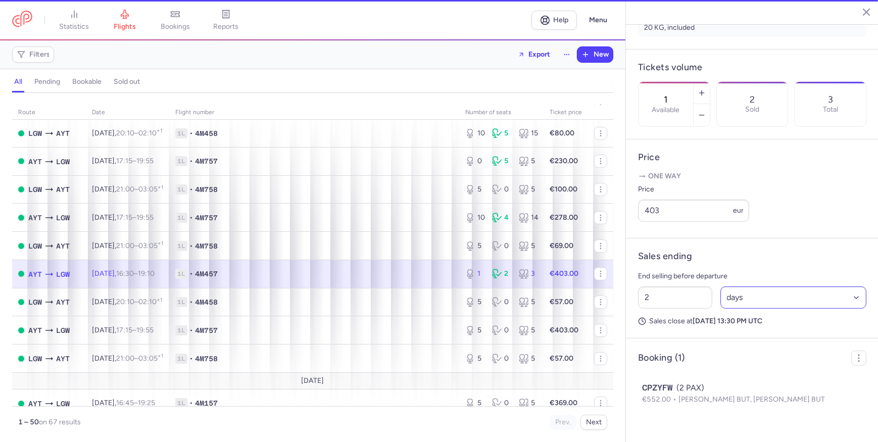
scroll to position [280, 0]
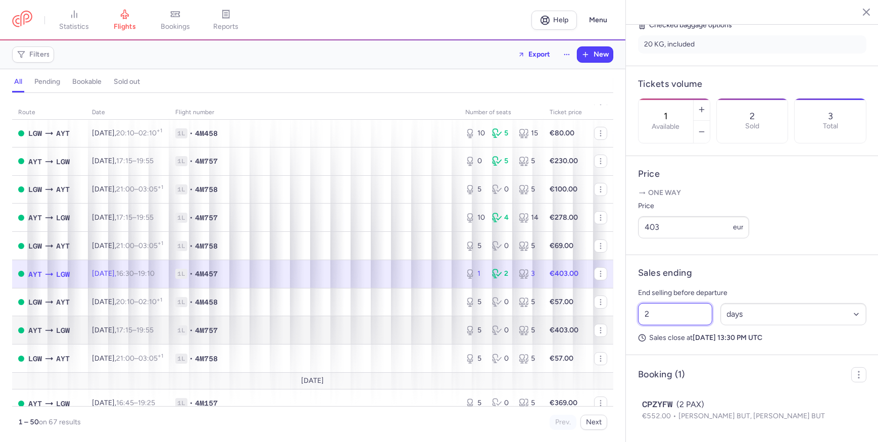
drag, startPoint x: 680, startPoint y: 312, endPoint x: 495, endPoint y: 344, distance: 187.1
click at [495, 344] on div "statistics flights bookings reports Help Menu Filters Export New all pending bo…" at bounding box center [439, 221] width 878 height 442
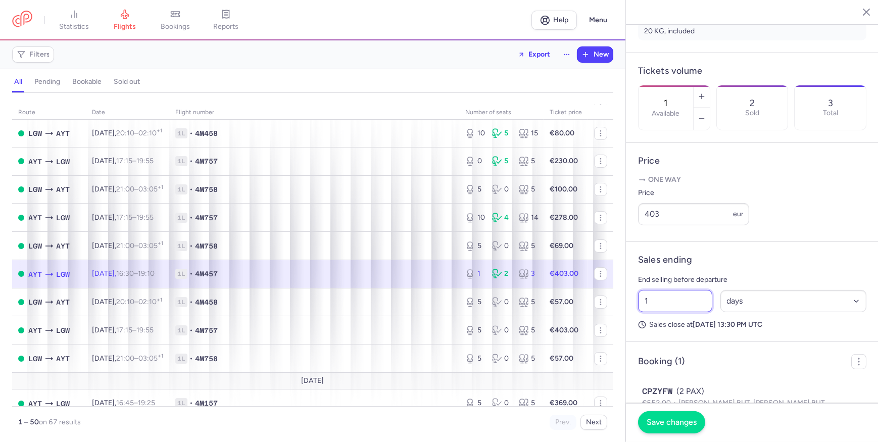
type input "1"
click at [665, 422] on span "Save changes" at bounding box center [672, 422] width 50 height 9
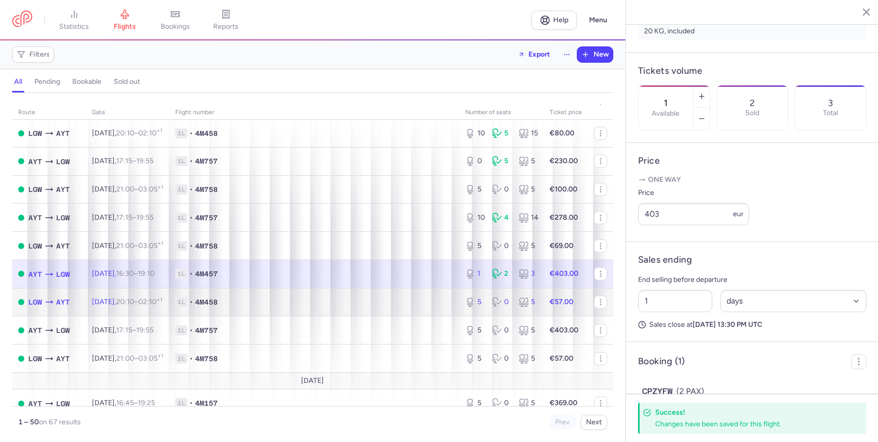
click at [346, 303] on span "1L • 4M458" at bounding box center [314, 302] width 278 height 10
type input "5"
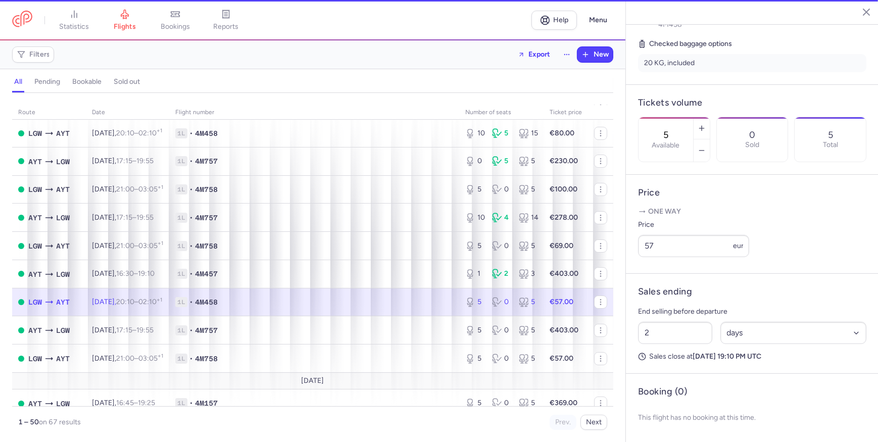
scroll to position [253, 0]
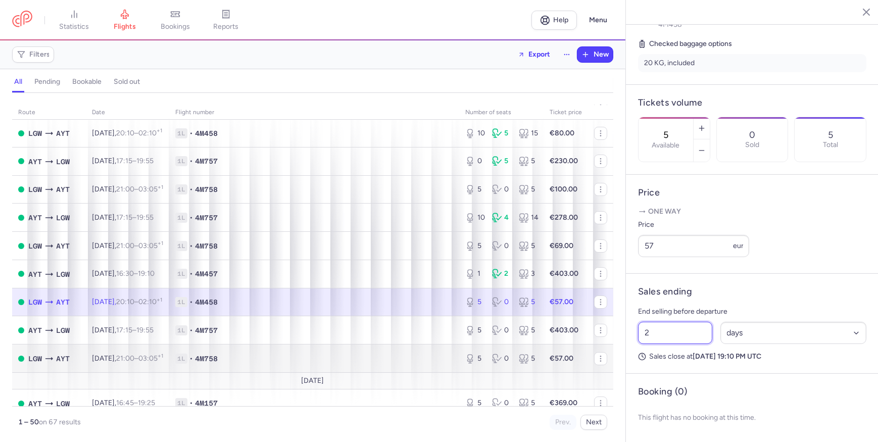
drag, startPoint x: 674, startPoint y: 329, endPoint x: 529, endPoint y: 353, distance: 146.6
click at [568, 345] on div "statistics flights bookings reports Help Menu Filters Export New all pending bo…" at bounding box center [439, 221] width 878 height 442
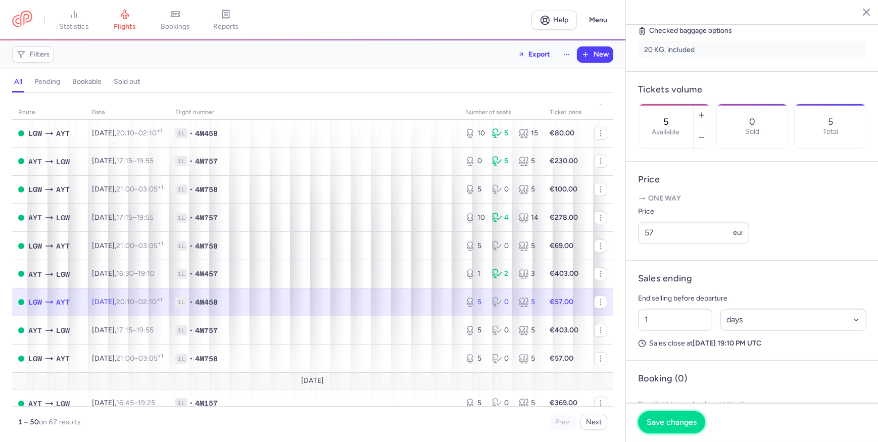
click at [662, 418] on span "Save changes" at bounding box center [672, 422] width 50 height 9
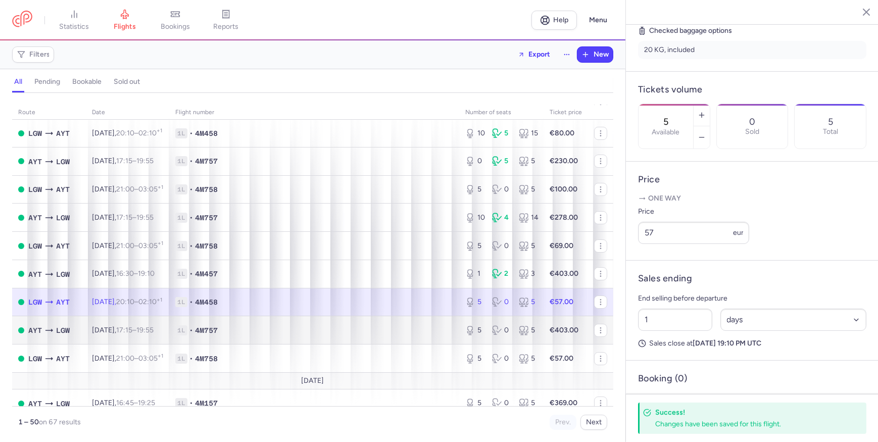
scroll to position [137, 0]
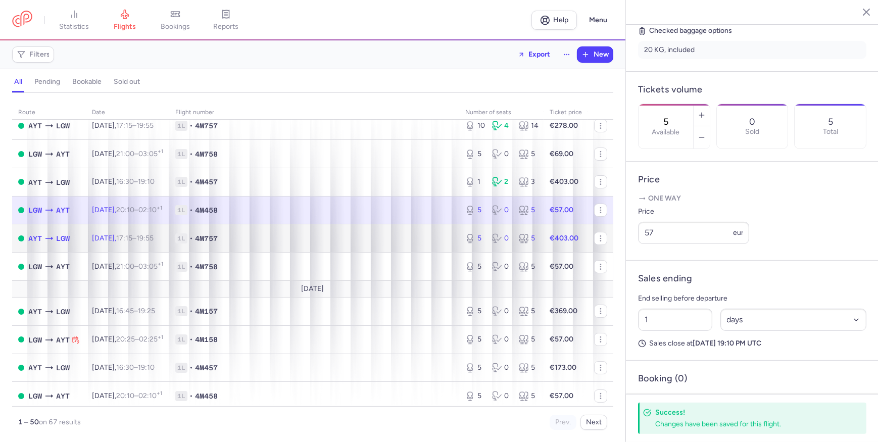
click at [394, 247] on td "1L • 4M757" at bounding box center [314, 238] width 290 height 28
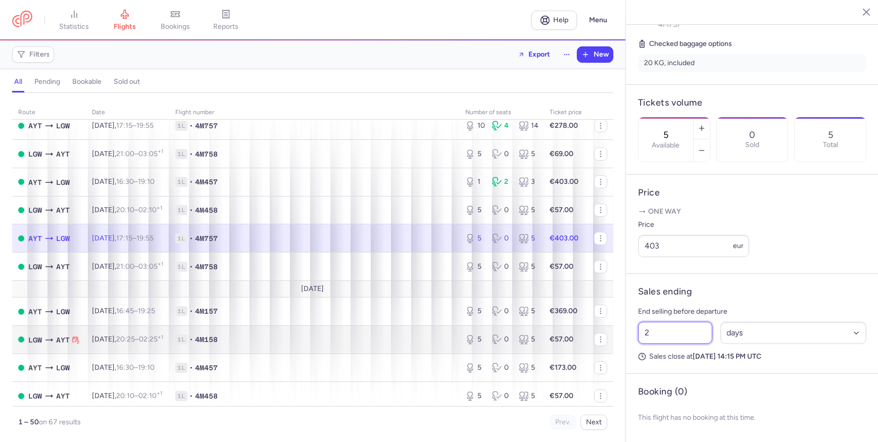
drag, startPoint x: 687, startPoint y: 337, endPoint x: 538, endPoint y: 339, distance: 149.1
click at [538, 339] on div "statistics flights bookings reports Help Menu Filters Export New all pending bo…" at bounding box center [439, 221] width 878 height 442
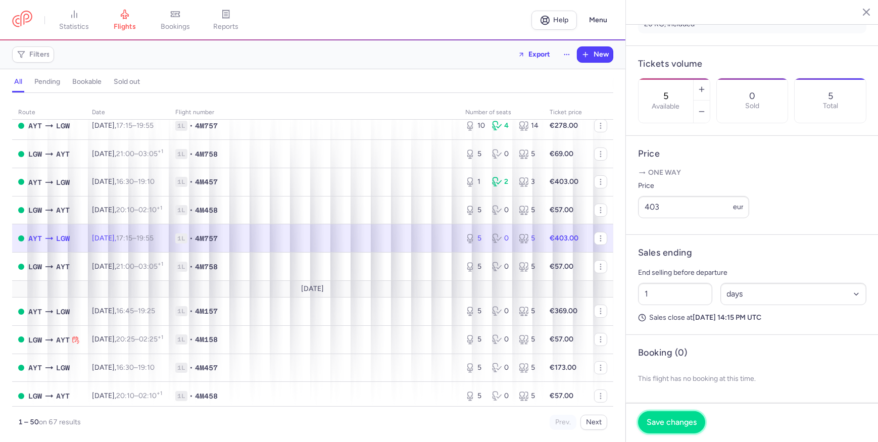
click at [675, 424] on span "Save changes" at bounding box center [672, 422] width 50 height 9
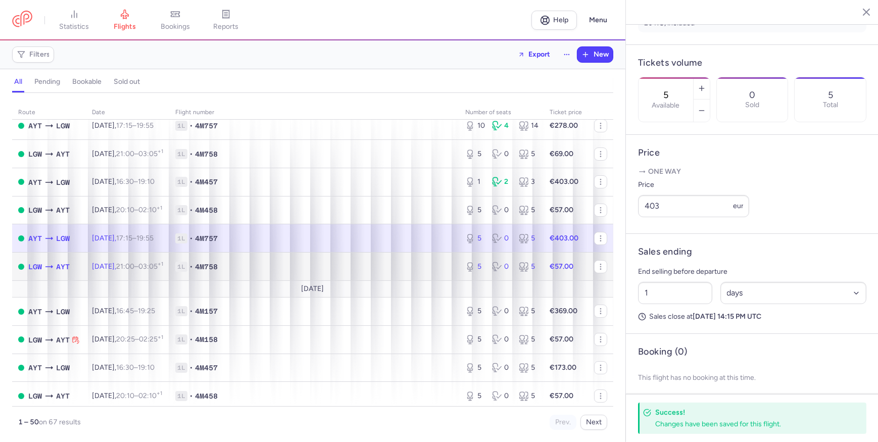
click at [409, 270] on span "1L • 4M758" at bounding box center [314, 267] width 278 height 10
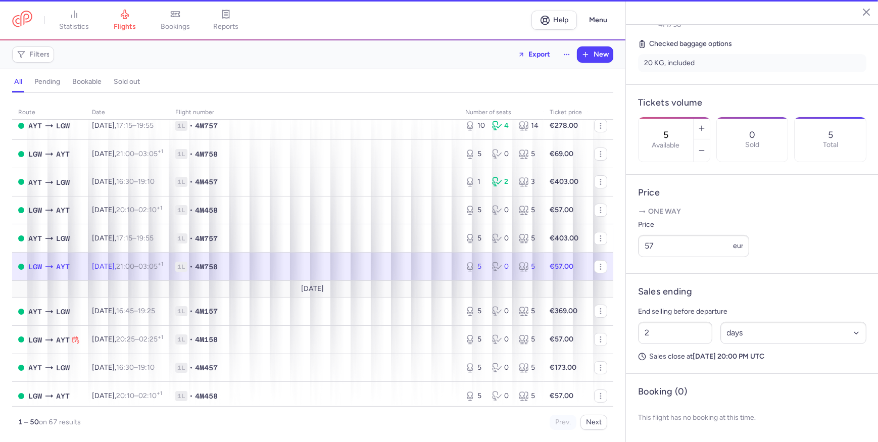
scroll to position [253, 0]
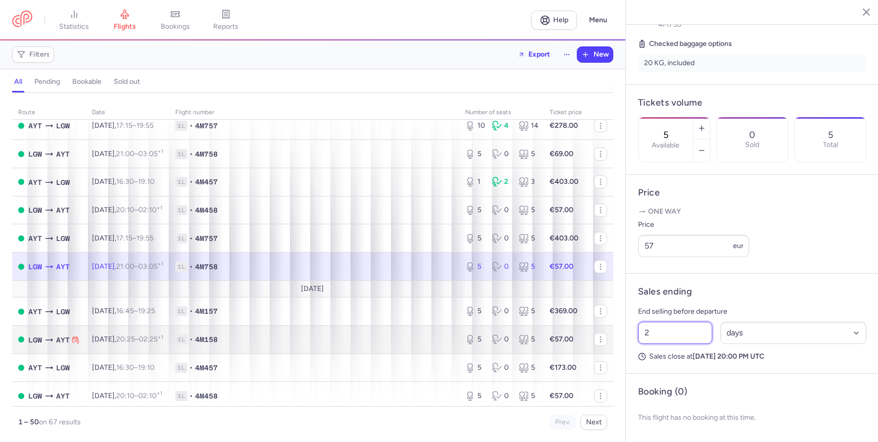
drag, startPoint x: 672, startPoint y: 334, endPoint x: 519, endPoint y: 341, distance: 152.8
click at [519, 341] on div "statistics flights bookings reports Help Menu Filters Export New all pending bo…" at bounding box center [439, 221] width 878 height 442
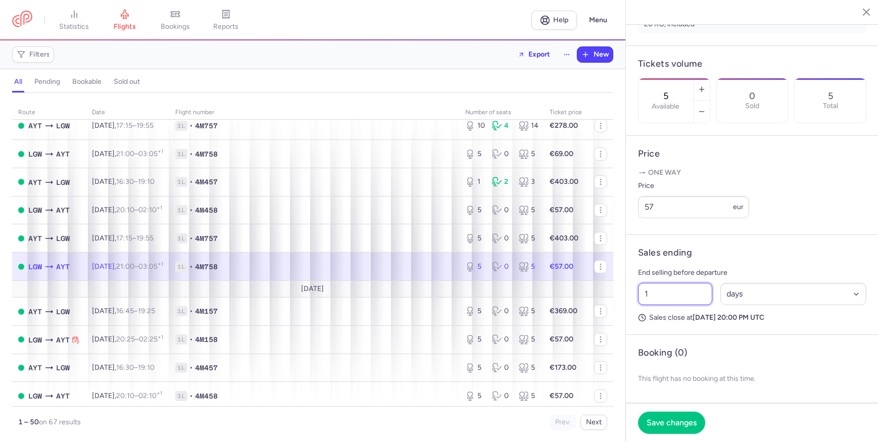
scroll to position [292, 0]
click at [667, 418] on span "Save changes" at bounding box center [672, 422] width 50 height 9
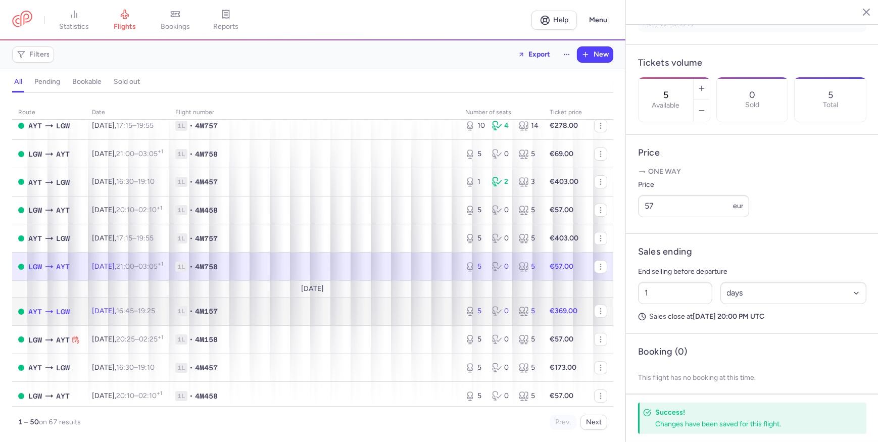
click at [404, 319] on td "1L • 4M157" at bounding box center [314, 312] width 290 height 28
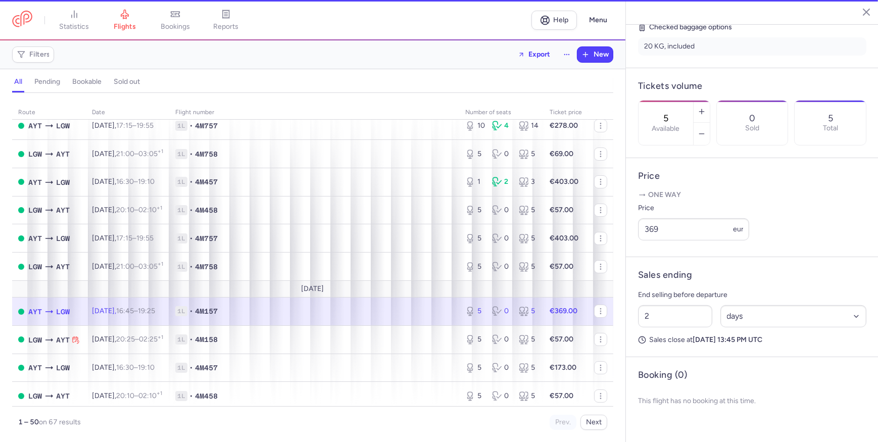
scroll to position [253, 0]
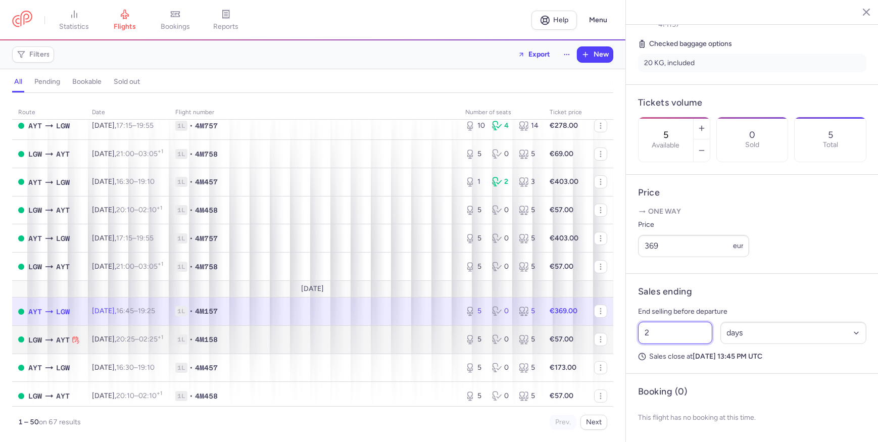
drag, startPoint x: 673, startPoint y: 327, endPoint x: 523, endPoint y: 339, distance: 151.1
click at [523, 339] on div "statistics flights bookings reports Help Menu Filters Export New all pending bo…" at bounding box center [439, 221] width 878 height 442
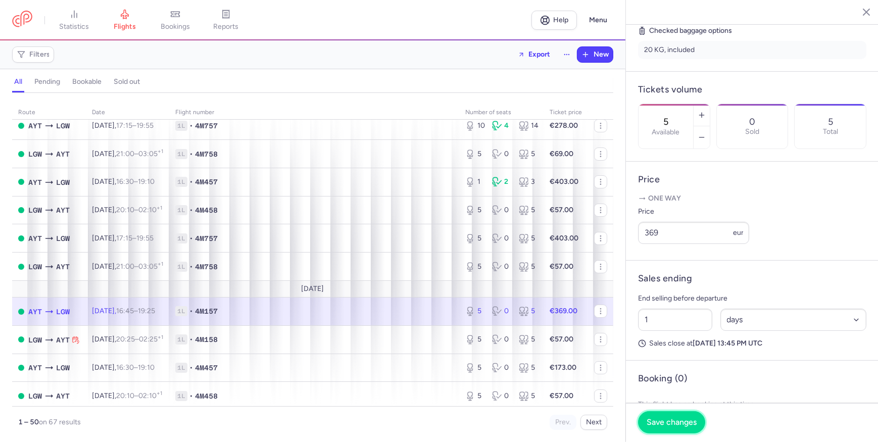
click at [672, 423] on span "Save changes" at bounding box center [672, 422] width 50 height 9
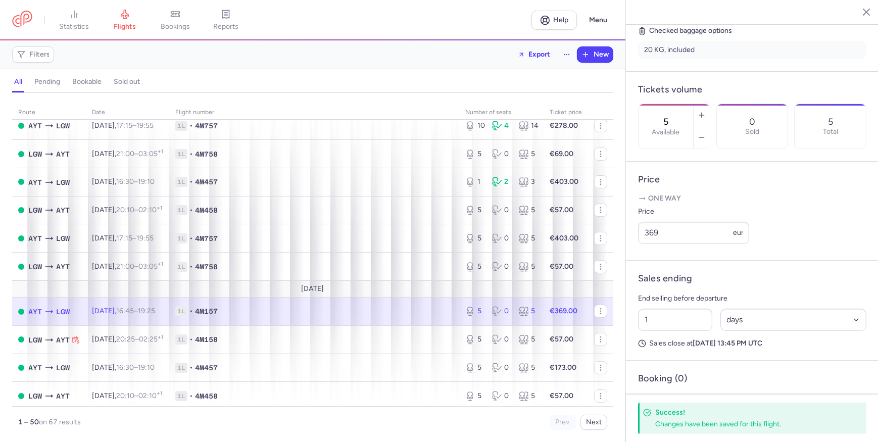
scroll to position [229, 0]
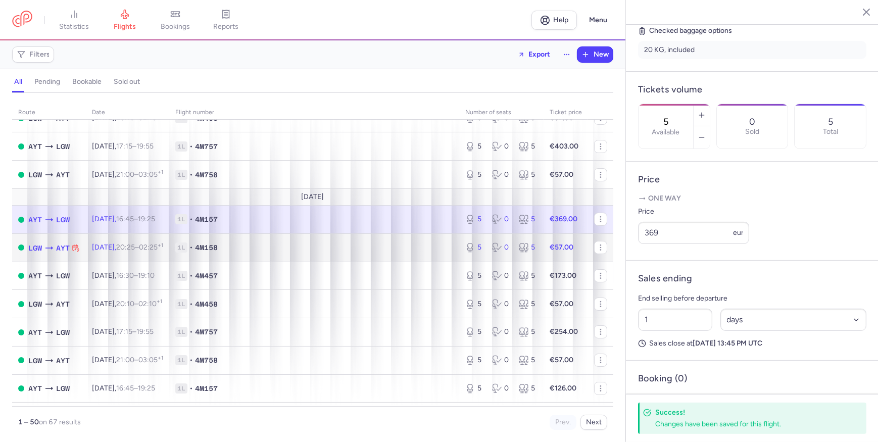
click at [375, 252] on span "1L • 4M158" at bounding box center [314, 248] width 278 height 10
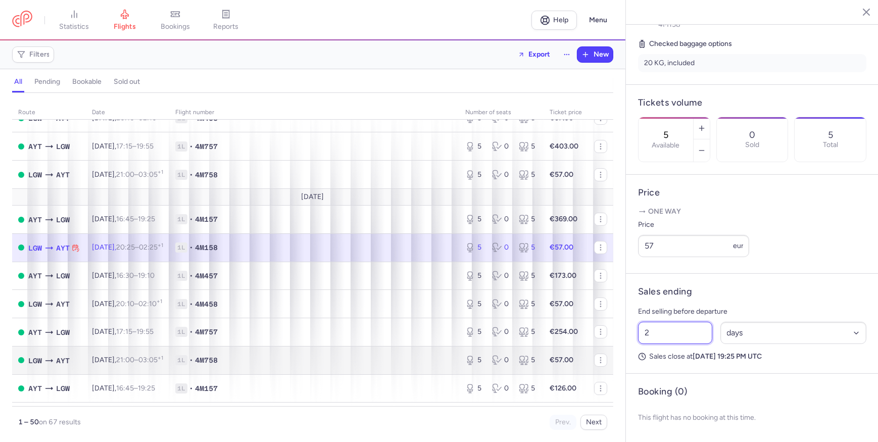
drag, startPoint x: 666, startPoint y: 336, endPoint x: 490, endPoint y: 359, distance: 177.0
click at [490, 359] on div "statistics flights bookings reports Help Menu Filters Export New all pending bo…" at bounding box center [439, 221] width 878 height 442
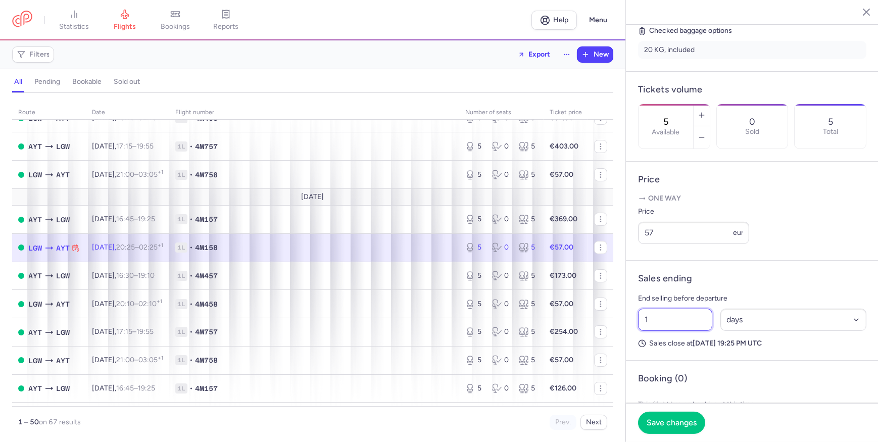
scroll to position [292, 0]
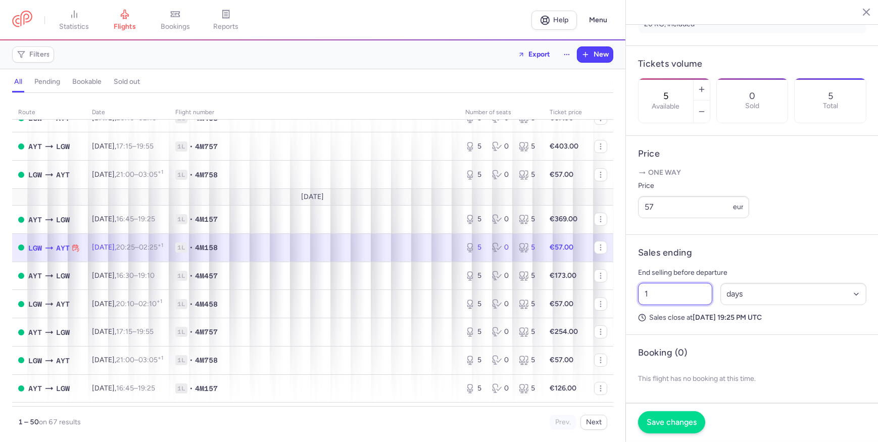
type input "1"
click at [689, 418] on span "Save changes" at bounding box center [672, 422] width 50 height 9
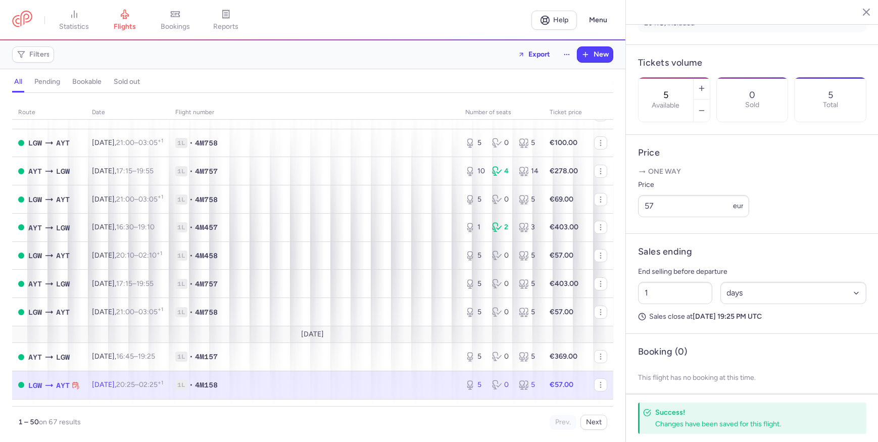
scroll to position [91, 0]
click at [856, 13] on icon "button" at bounding box center [859, 12] width 10 height 10
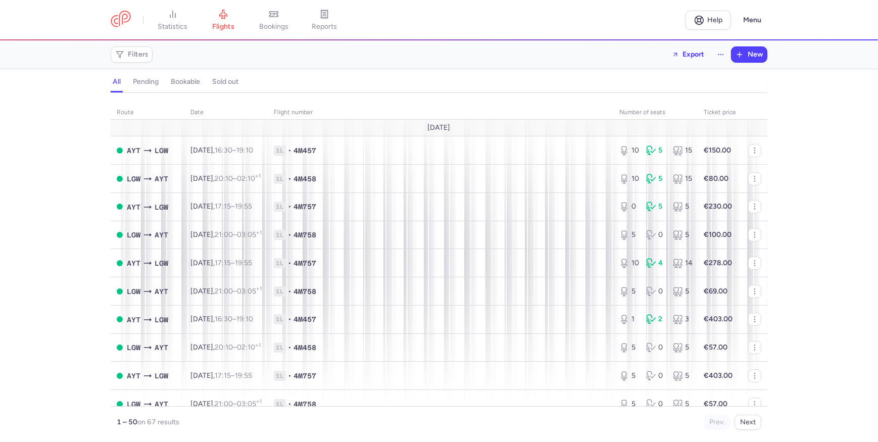
click at [225, 84] on h4 "sold out" at bounding box center [225, 81] width 26 height 9
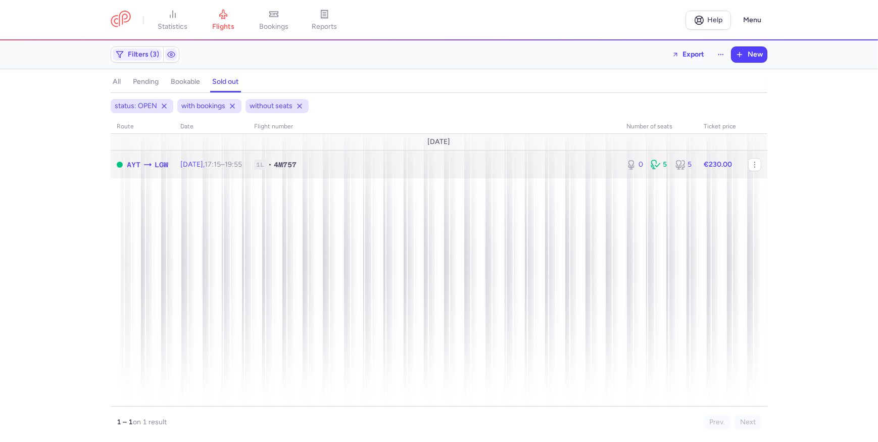
click at [698, 171] on td "1L • 4M757" at bounding box center [720, 165] width 44 height 28
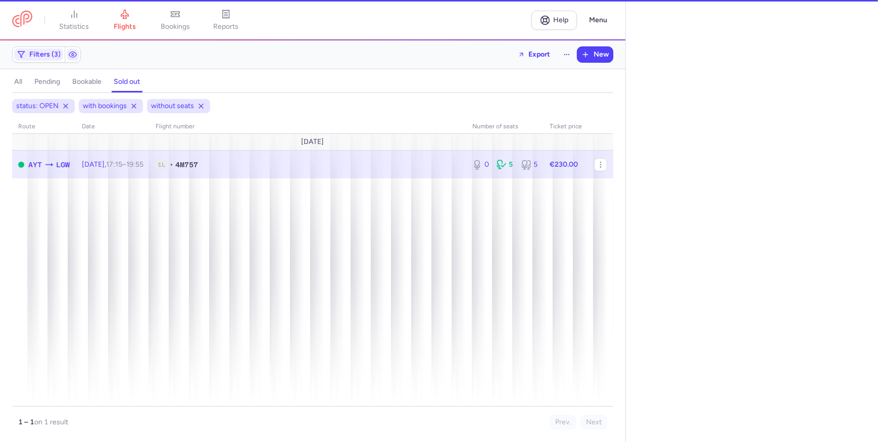
select select "days"
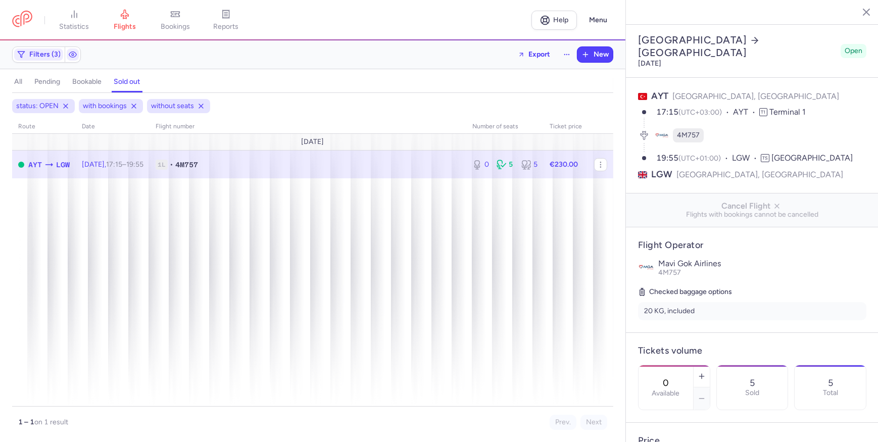
click at [859, 5] on button "button" at bounding box center [859, 11] width 15 height 15
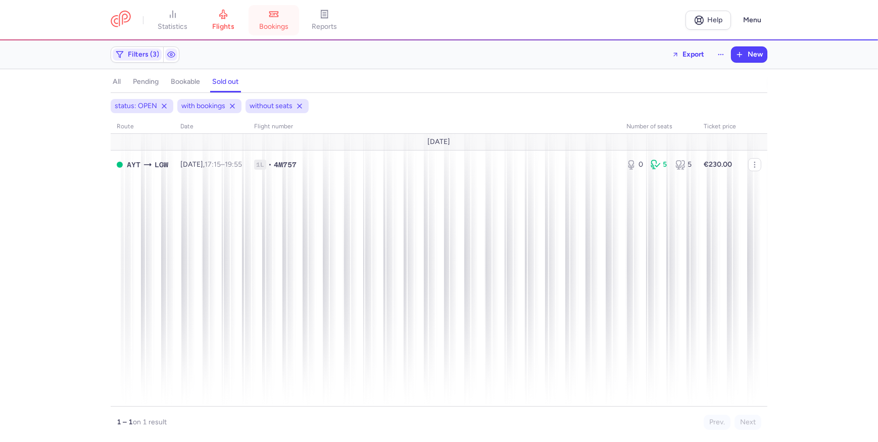
click at [260, 25] on link "bookings" at bounding box center [274, 20] width 51 height 22
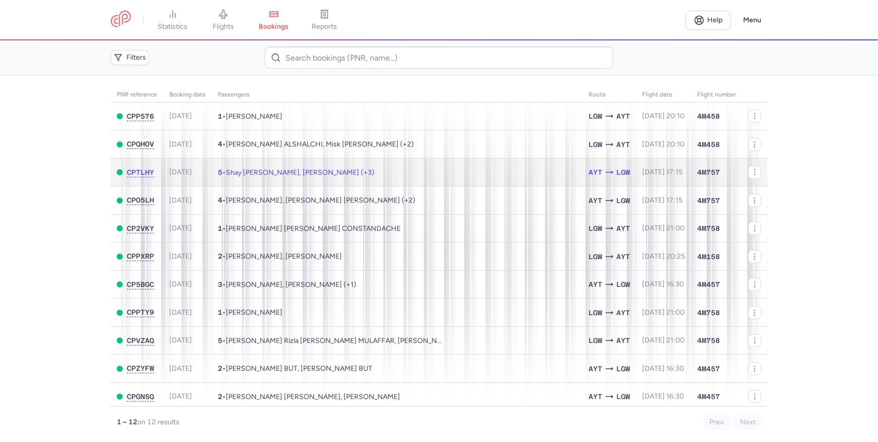
click at [374, 177] on span "5 • Shay [PERSON_NAME], [PERSON_NAME] (+3)" at bounding box center [296, 172] width 157 height 9
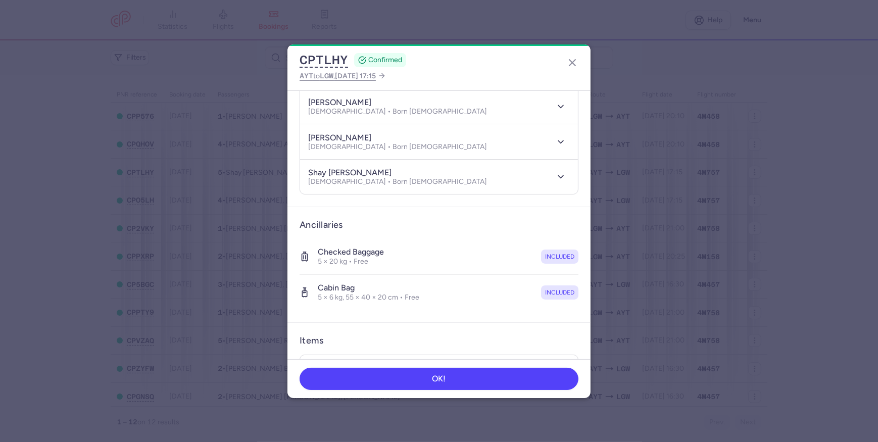
scroll to position [282, 0]
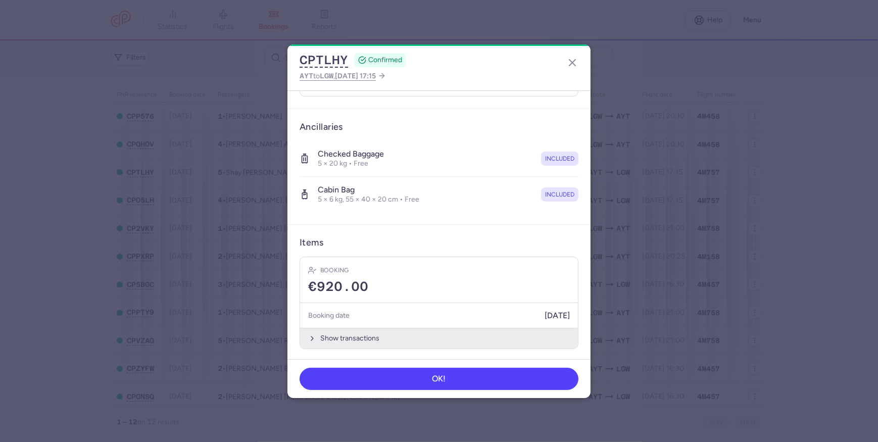
click at [347, 339] on button "Show transactions" at bounding box center [439, 338] width 278 height 21
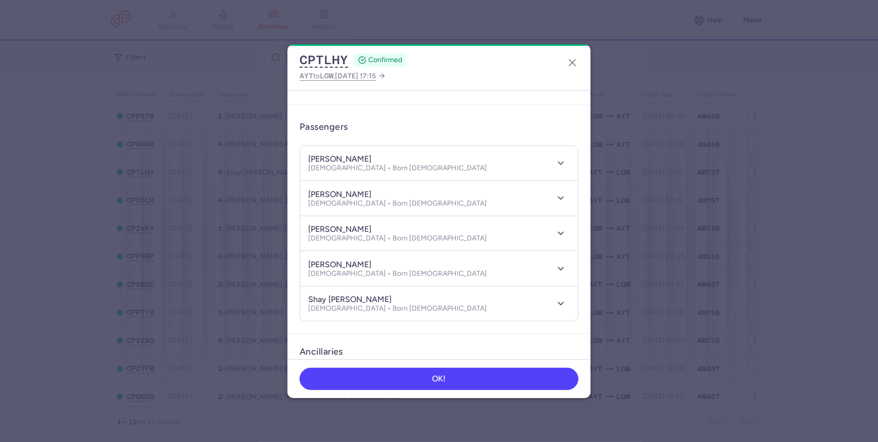
scroll to position [0, 0]
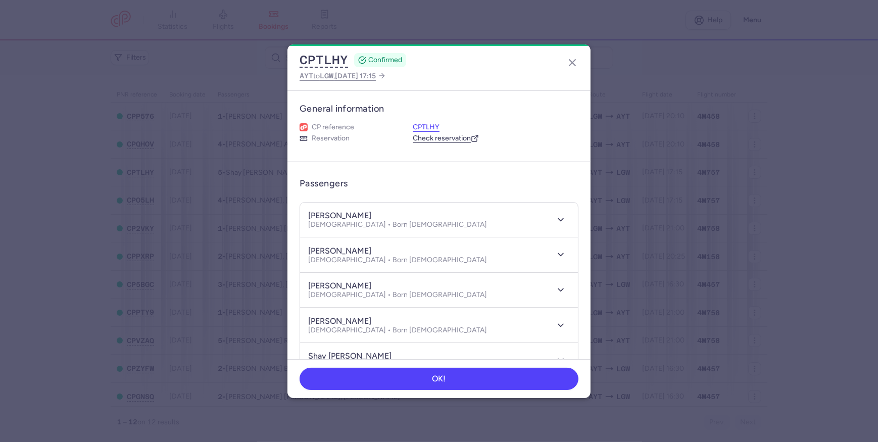
click at [427, 0] on body "statistics flights bookings reports Help Menu Filters PNR reference Booking dat…" at bounding box center [439, 0] width 878 height 0
click at [573, 68] on button "button" at bounding box center [573, 63] width 16 height 16
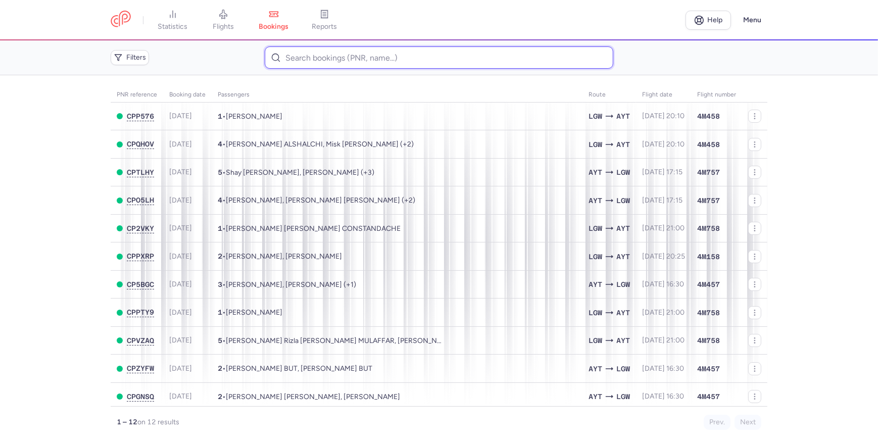
click at [359, 55] on input at bounding box center [439, 58] width 348 height 22
click at [224, 13] on icon at bounding box center [224, 14] width 8 height 9
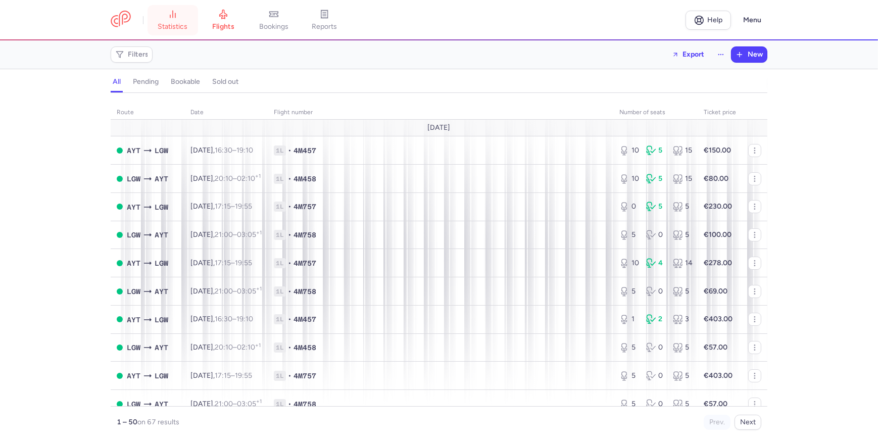
click at [169, 16] on icon at bounding box center [173, 14] width 10 height 10
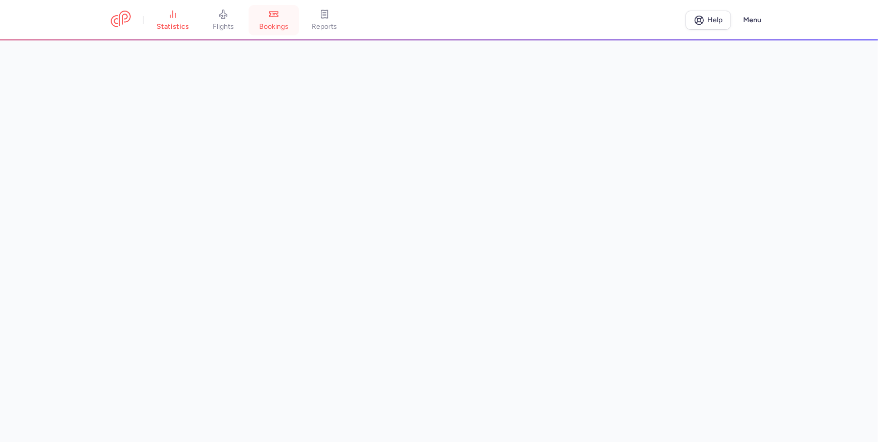
click at [257, 18] on link "bookings" at bounding box center [274, 20] width 51 height 22
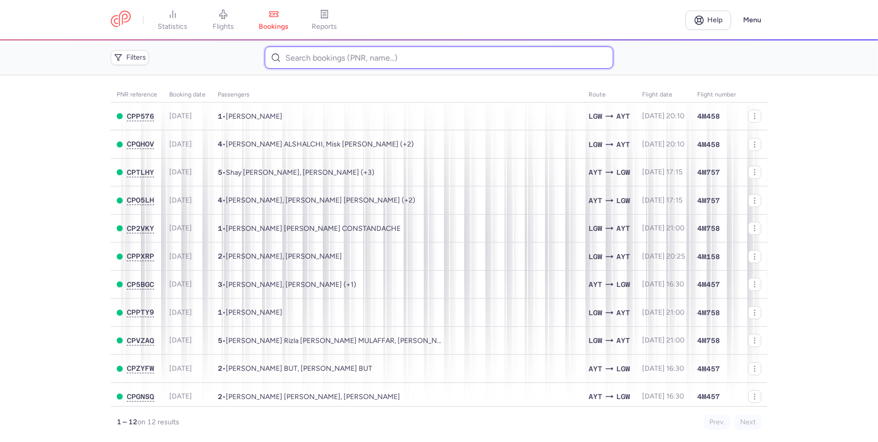
drag, startPoint x: 470, startPoint y: 58, endPoint x: 431, endPoint y: 52, distance: 39.9
click at [431, 52] on input at bounding box center [439, 58] width 348 height 22
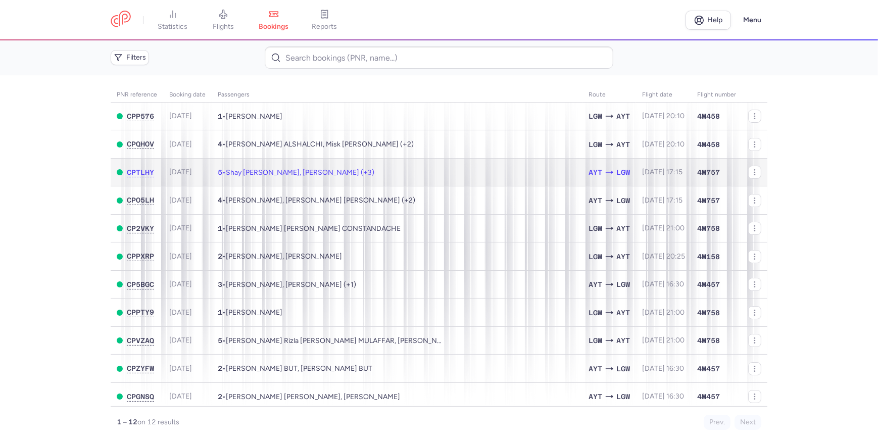
click at [296, 170] on span "Shay [PERSON_NAME], [PERSON_NAME] (+3)" at bounding box center [300, 172] width 149 height 9
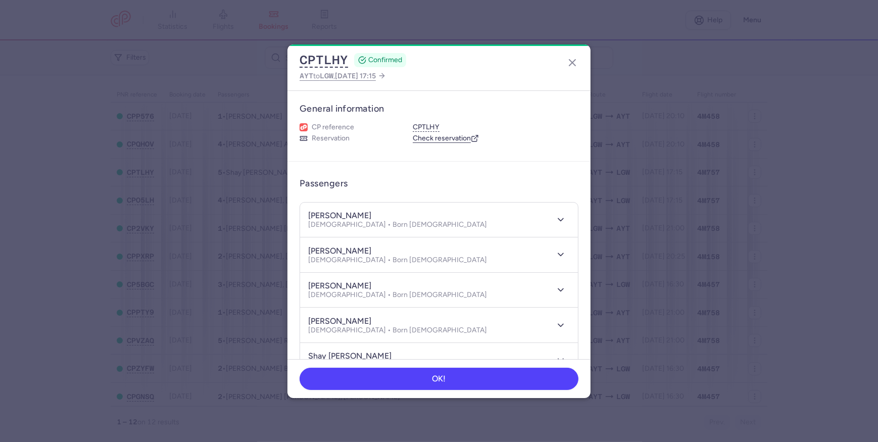
scroll to position [45, 0]
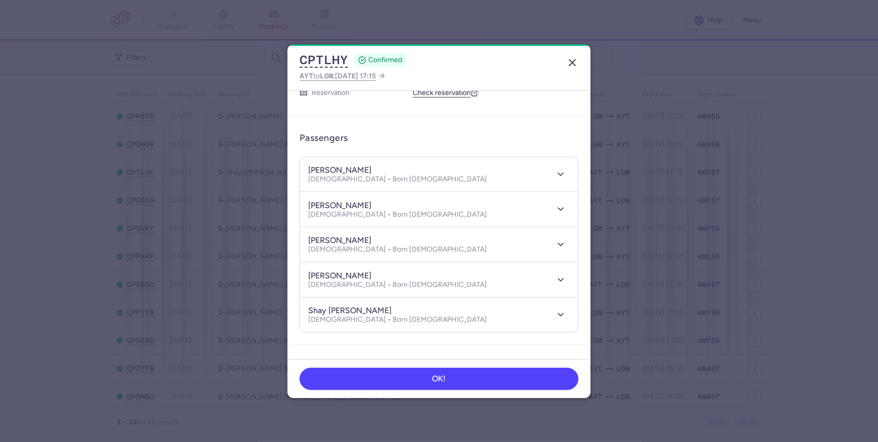
click at [567, 69] on button "button" at bounding box center [573, 63] width 16 height 16
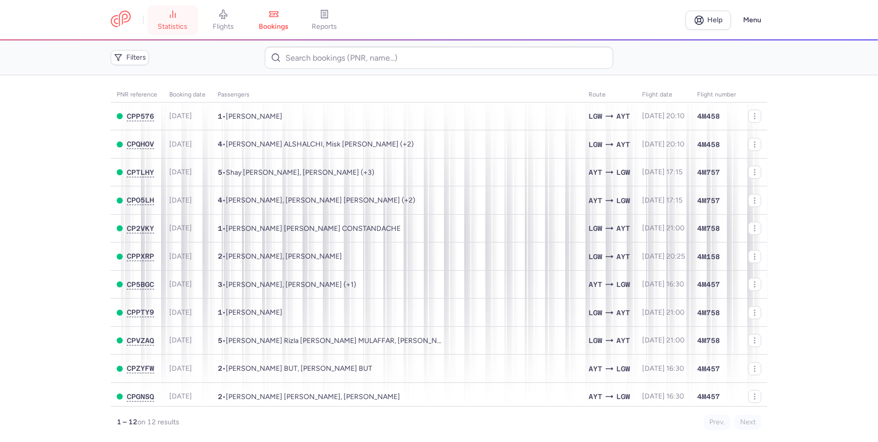
click at [155, 22] on link "statistics" at bounding box center [173, 20] width 51 height 22
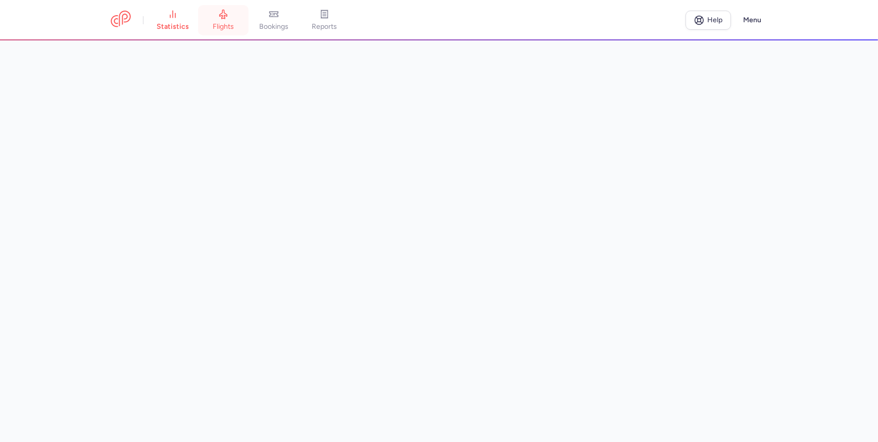
click at [226, 26] on span "flights" at bounding box center [223, 26] width 21 height 9
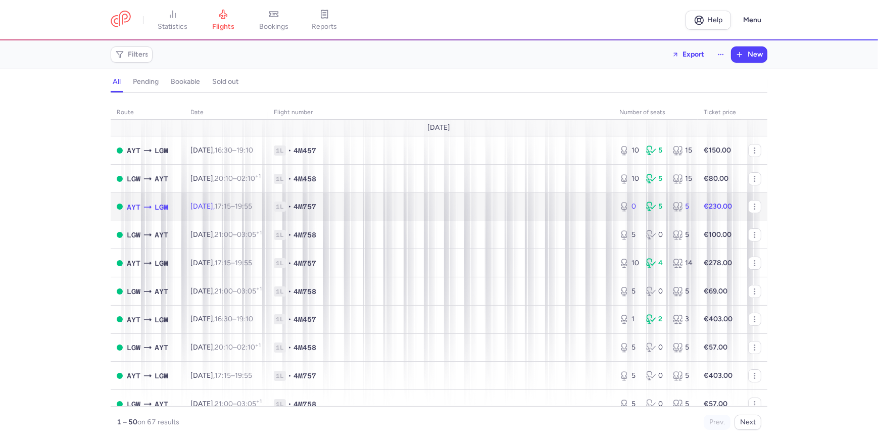
click at [462, 207] on span "1L • 4M757" at bounding box center [441, 207] width 334 height 10
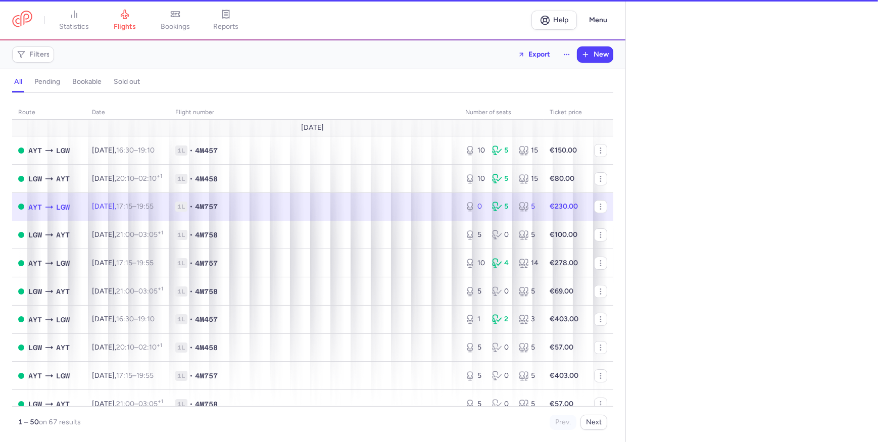
select select "days"
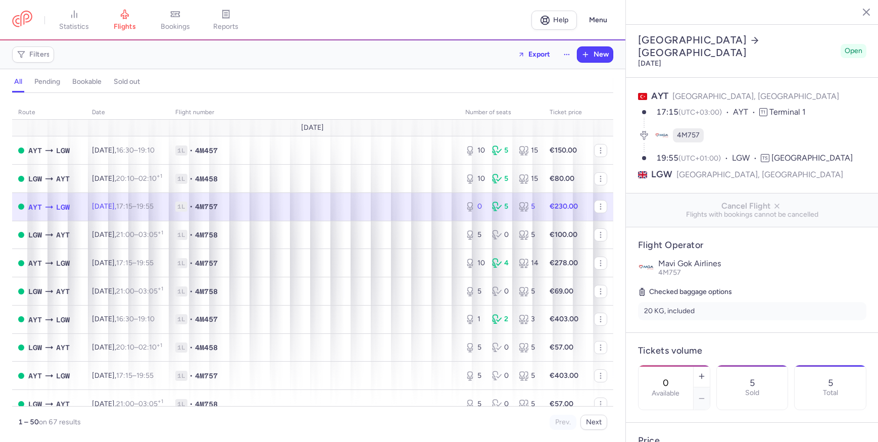
drag, startPoint x: 674, startPoint y: 352, endPoint x: 645, endPoint y: 355, distance: 29.5
click at [645, 365] on div "0 Available" at bounding box center [666, 387] width 55 height 44
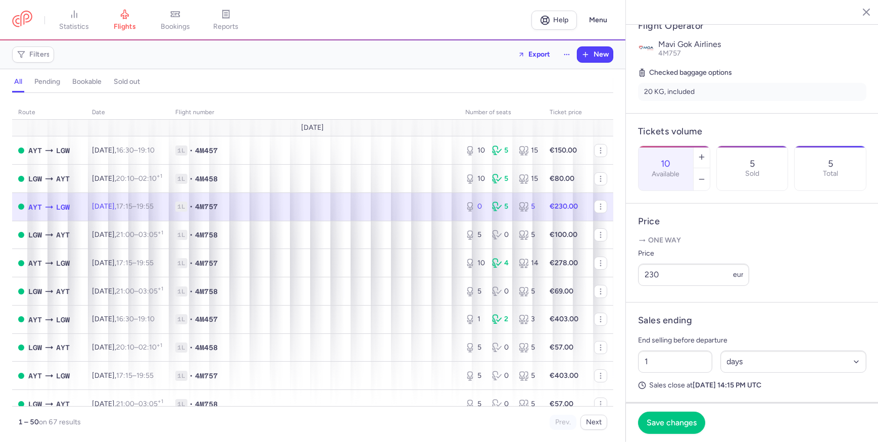
scroll to position [275, 0]
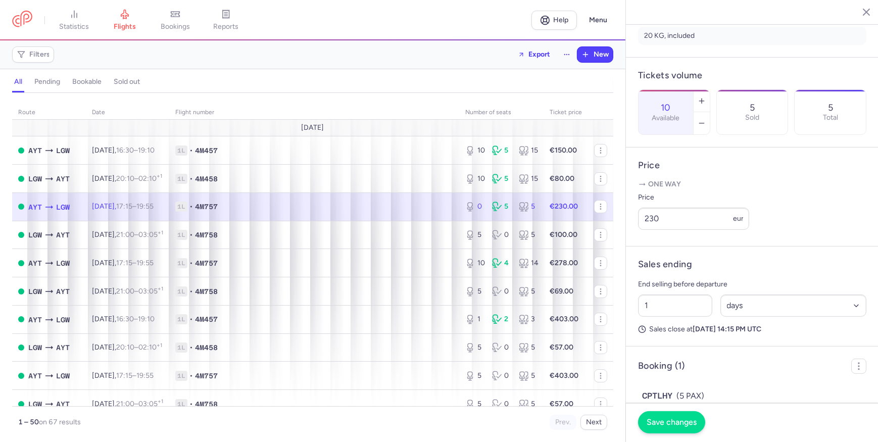
type input "10"
click at [687, 418] on span "Save changes" at bounding box center [672, 422] width 50 height 9
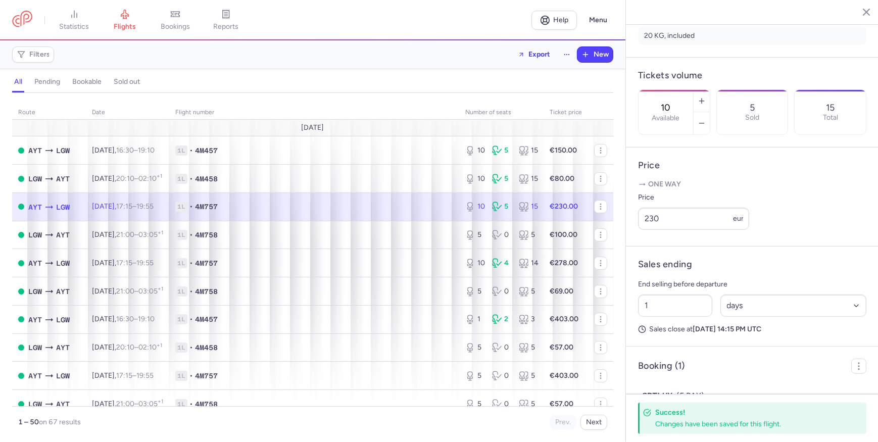
scroll to position [0, 0]
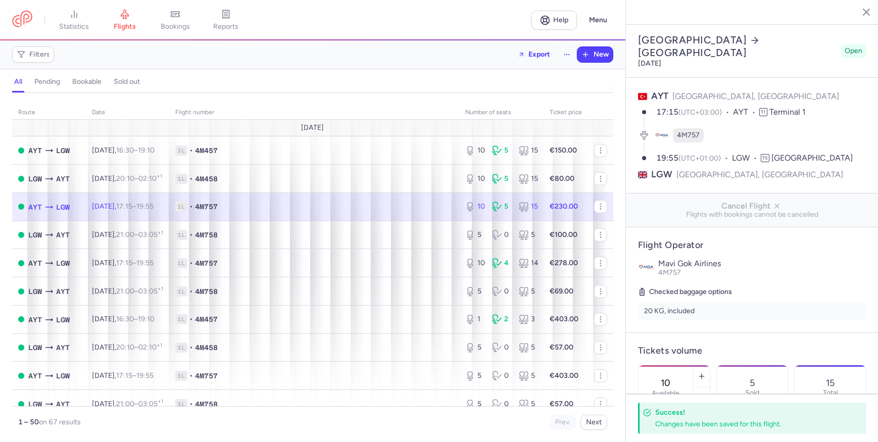
click at [854, 10] on button "button" at bounding box center [859, 11] width 15 height 15
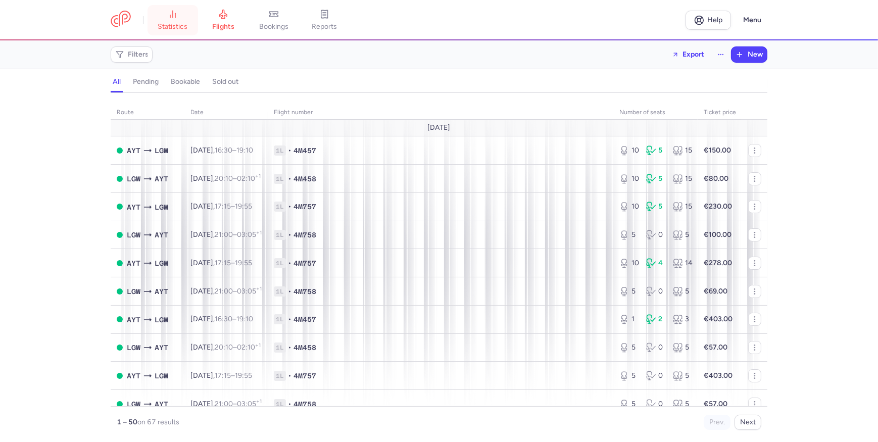
click at [164, 31] on link "statistics" at bounding box center [173, 20] width 51 height 22
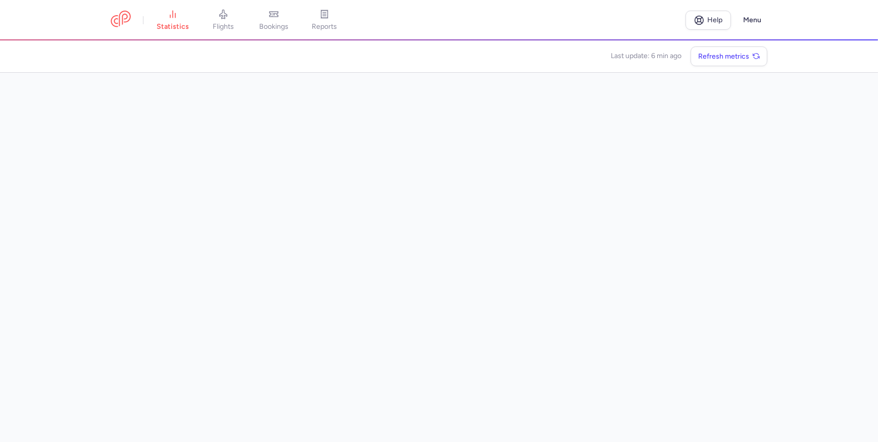
click at [816, 91] on main "Last update: 6 min ago Refresh metrics" at bounding box center [439, 241] width 878 height 402
